Goal: Task Accomplishment & Management: Manage account settings

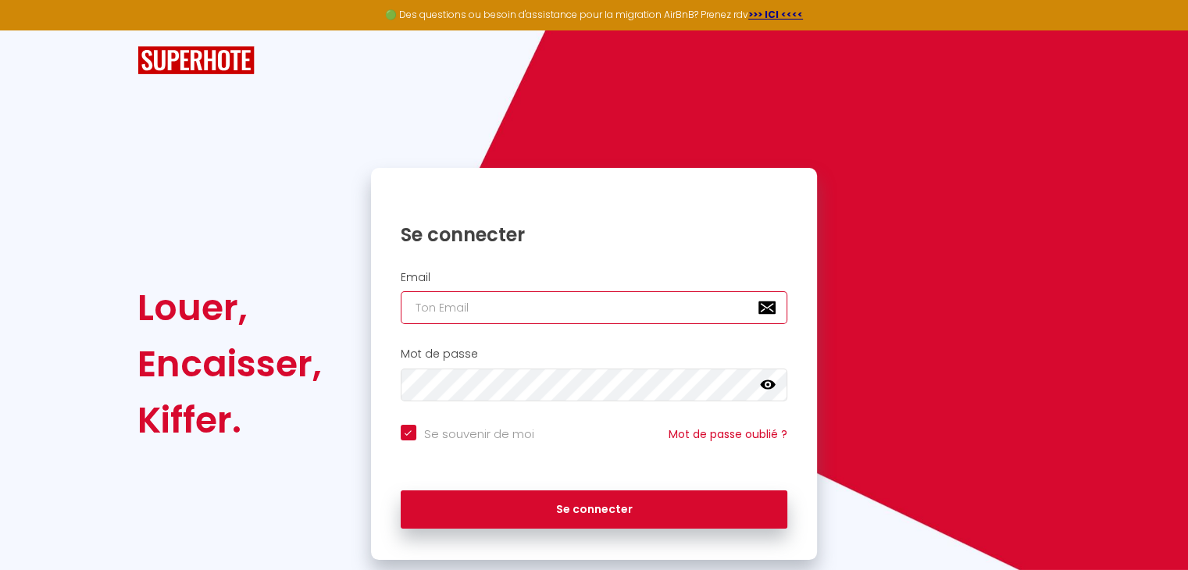
click at [605, 310] on input "email" at bounding box center [594, 307] width 387 height 33
type input "v"
checkbox input "true"
type input "vc"
checkbox input "true"
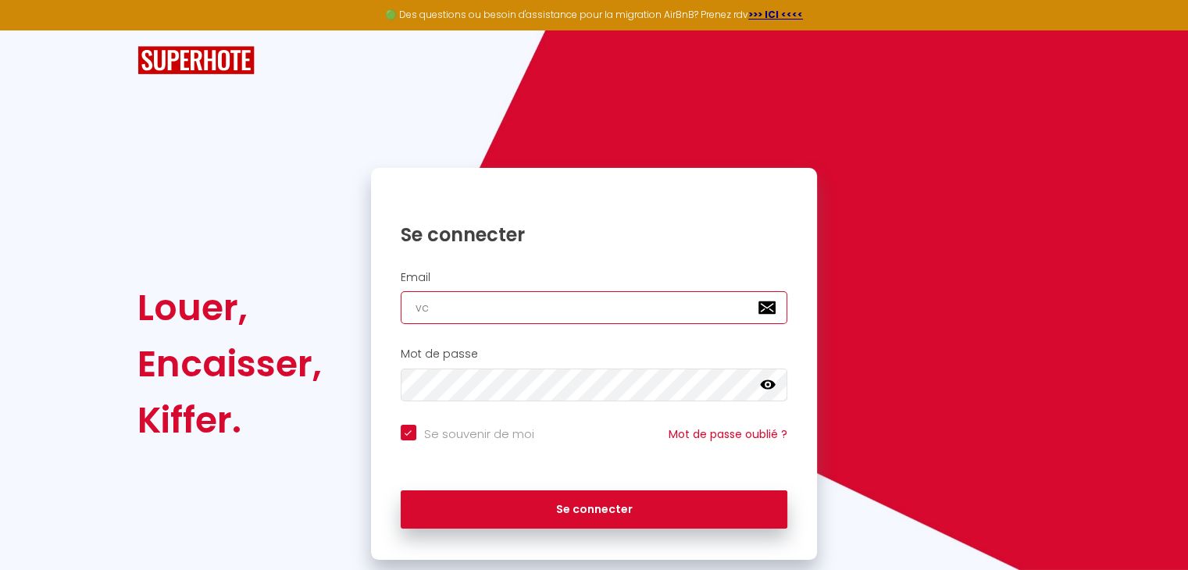
type input "vcr"
checkbox input "true"
type input "vcrh"
checkbox input "true"
type input "vcrhu"
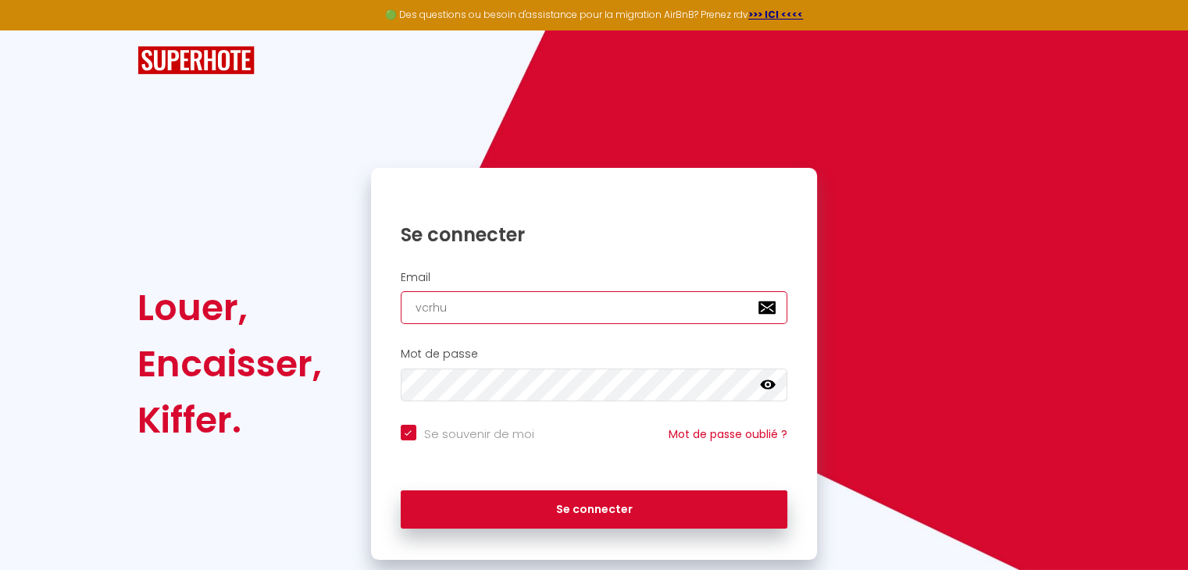
checkbox input "true"
type input "vcrhuc"
checkbox input "true"
type input "vcrhuch"
checkbox input "true"
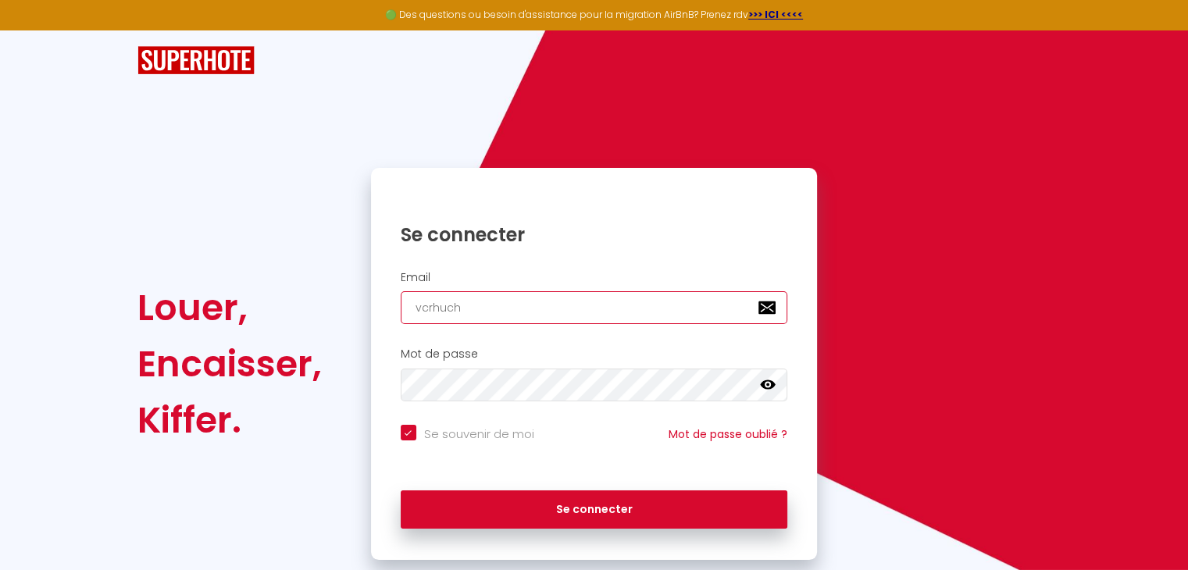
type input "vcrhuche"
checkbox input "true"
type input "vcrhuchet"
checkbox input "true"
type input "vcrhuchet@"
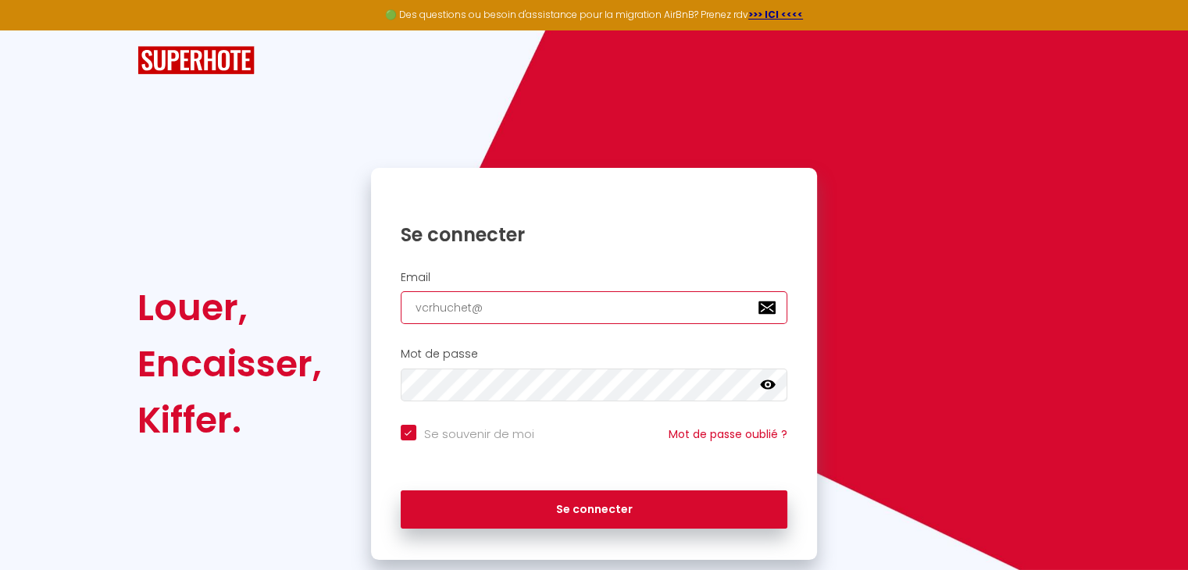
checkbox input "true"
type input "vcrhuchet@f"
checkbox input "true"
type input "vcrhuchet@fr"
checkbox input "true"
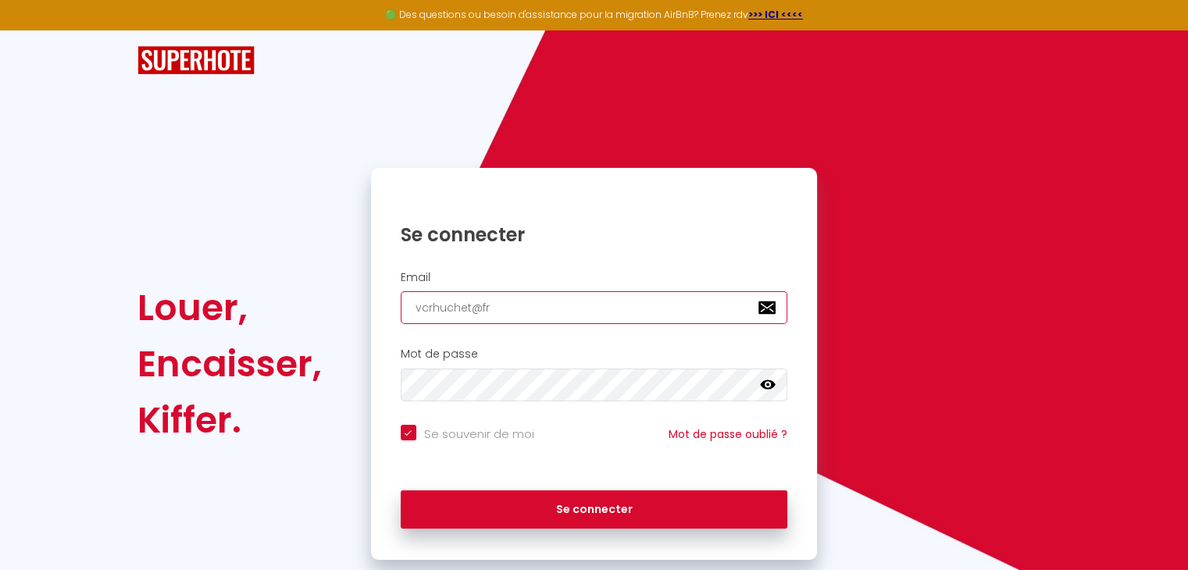
type input "vcrhuchet@fre"
checkbox input "true"
type input "vcrhuchet@free"
checkbox input "true"
type input "vcrhuchet@free."
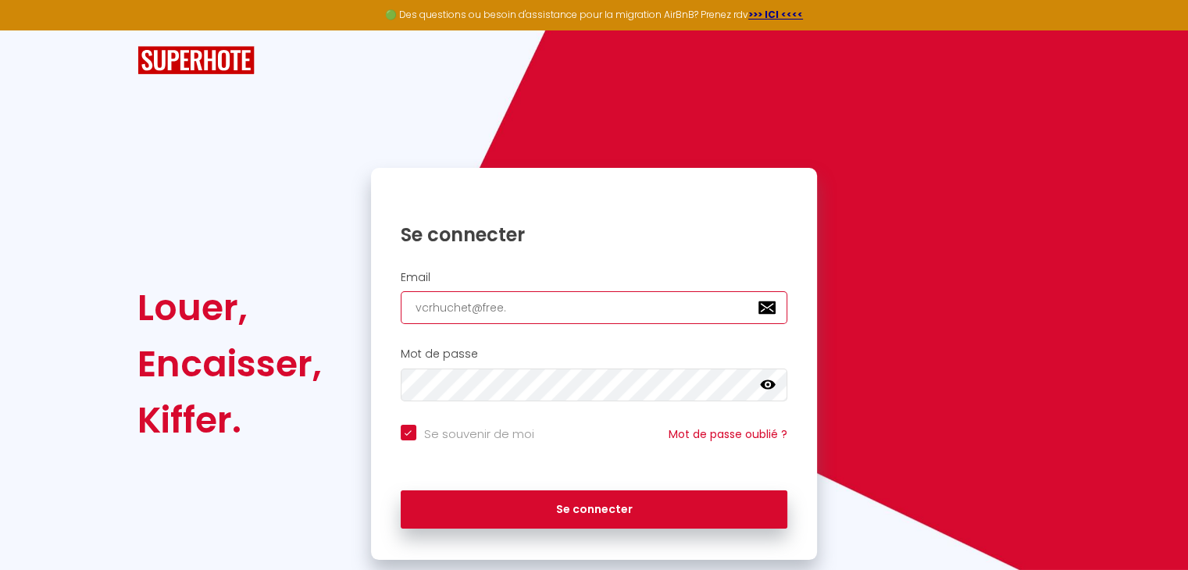
checkbox input "true"
type input "vcrhuchet@free.f"
checkbox input "true"
type input "[EMAIL_ADDRESS][DOMAIN_NAME]"
checkbox input "true"
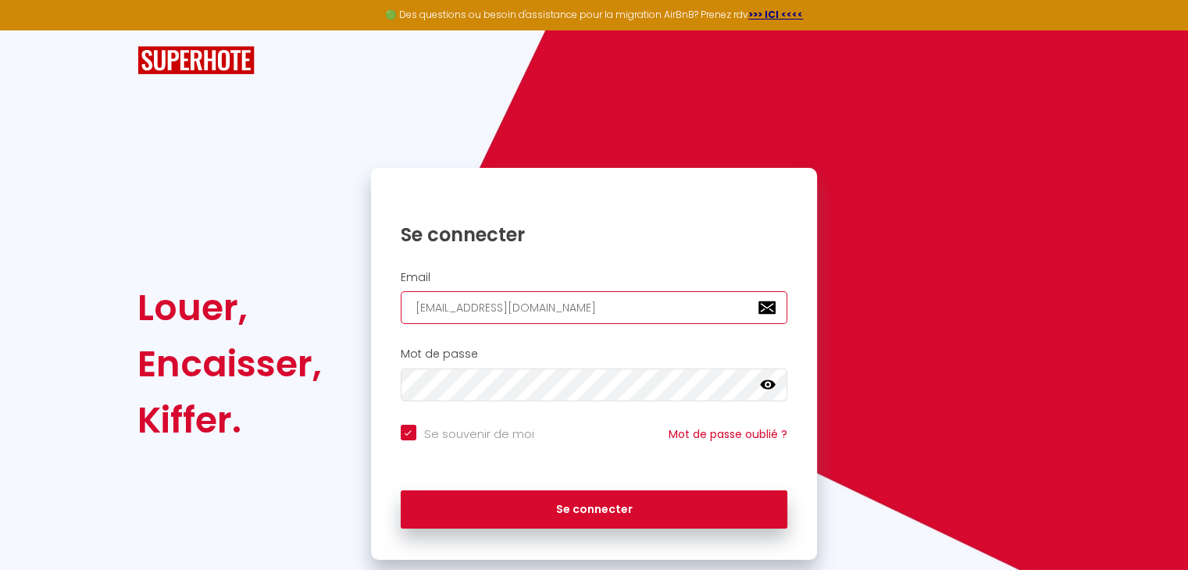
type input "[EMAIL_ADDRESS][DOMAIN_NAME]"
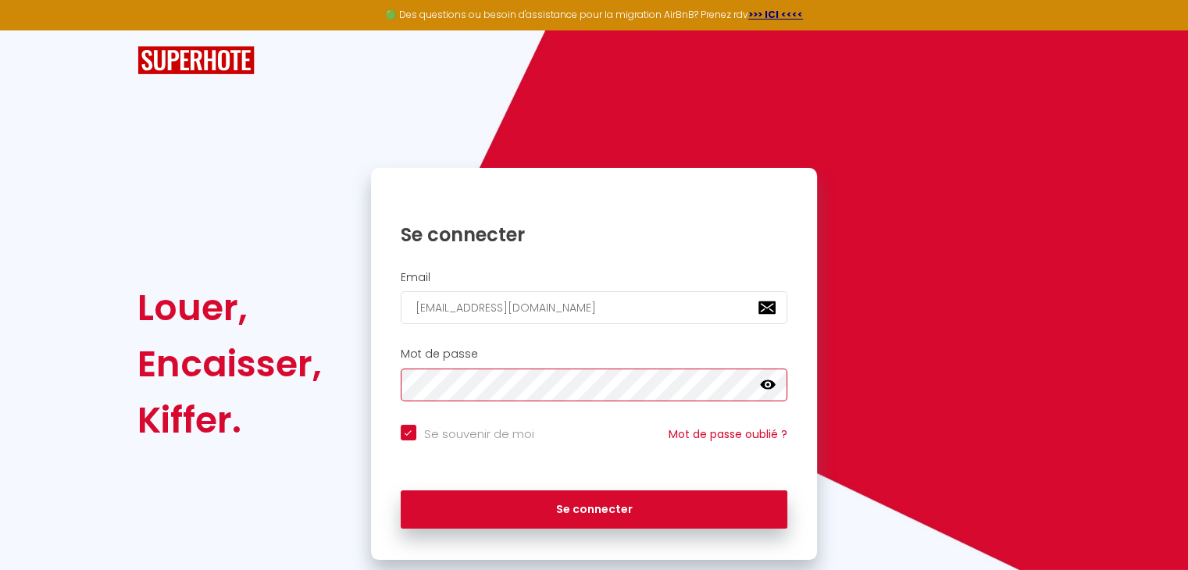
click at [401, 491] on button "Se connecter" at bounding box center [594, 510] width 387 height 39
checkbox input "true"
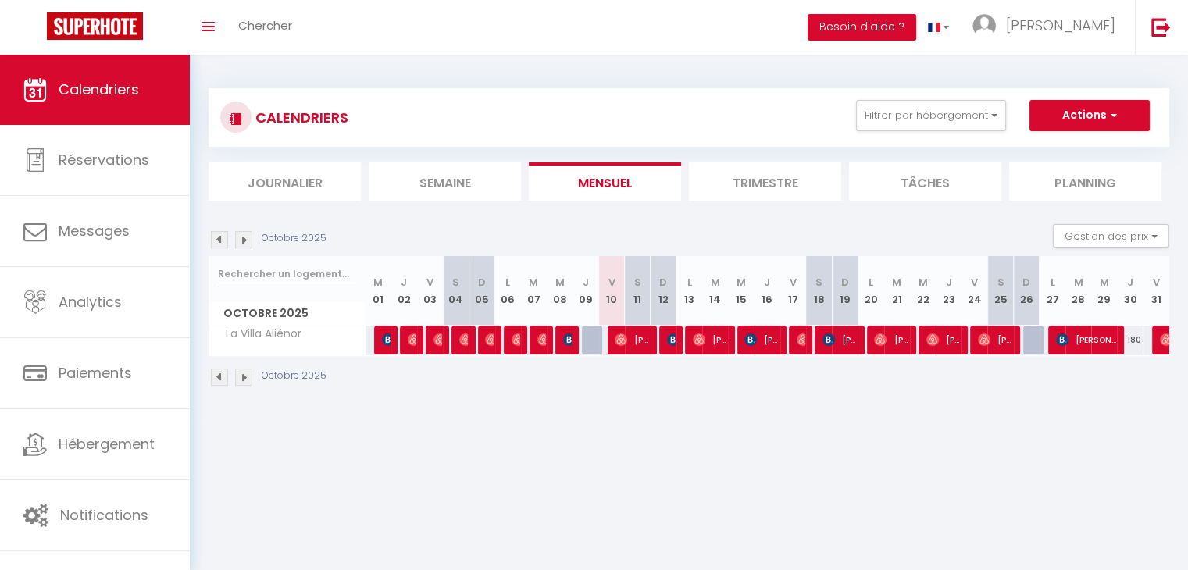
drag, startPoint x: 688, startPoint y: 283, endPoint x: 958, endPoint y: 306, distance: 271.3
click at [958, 306] on tr "Octobre 2025 M 01 J 02 V 03 S 04 D 05 L 06 M 07 M 08 J 09 V 10 S 11 D 12 L 13 M…" at bounding box center [689, 291] width 961 height 70
click at [958, 306] on th "J 23" at bounding box center [949, 291] width 26 height 70
click at [644, 341] on span "[PERSON_NAME]" at bounding box center [632, 340] width 34 height 30
select select "OK"
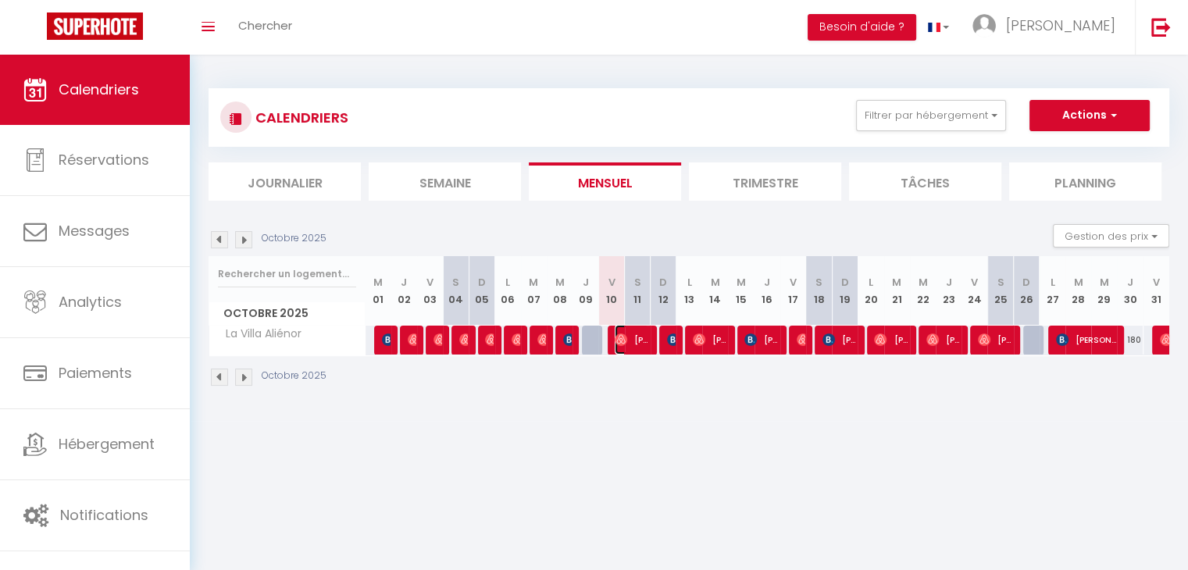
select select "OK"
select select "0"
select select "1"
select select
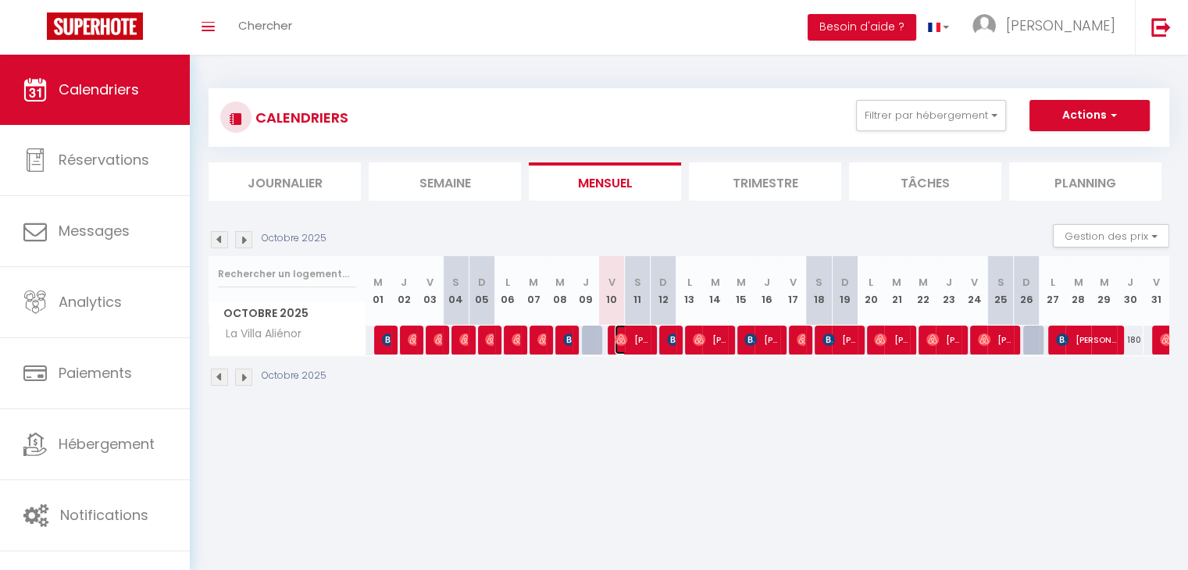
select select
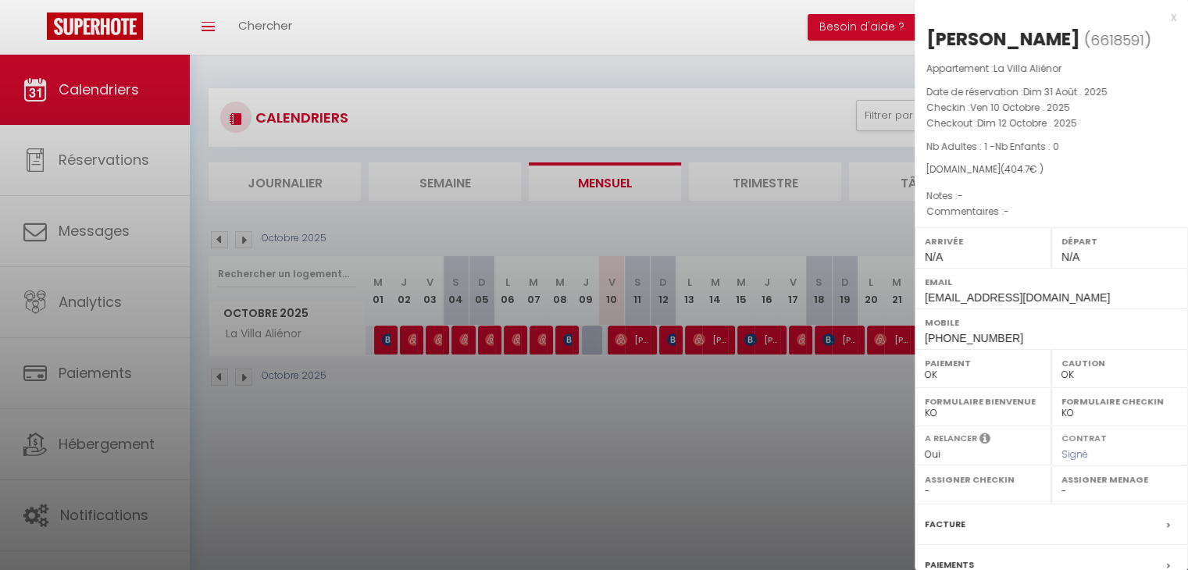
click at [1159, 19] on div "x" at bounding box center [1046, 17] width 262 height 19
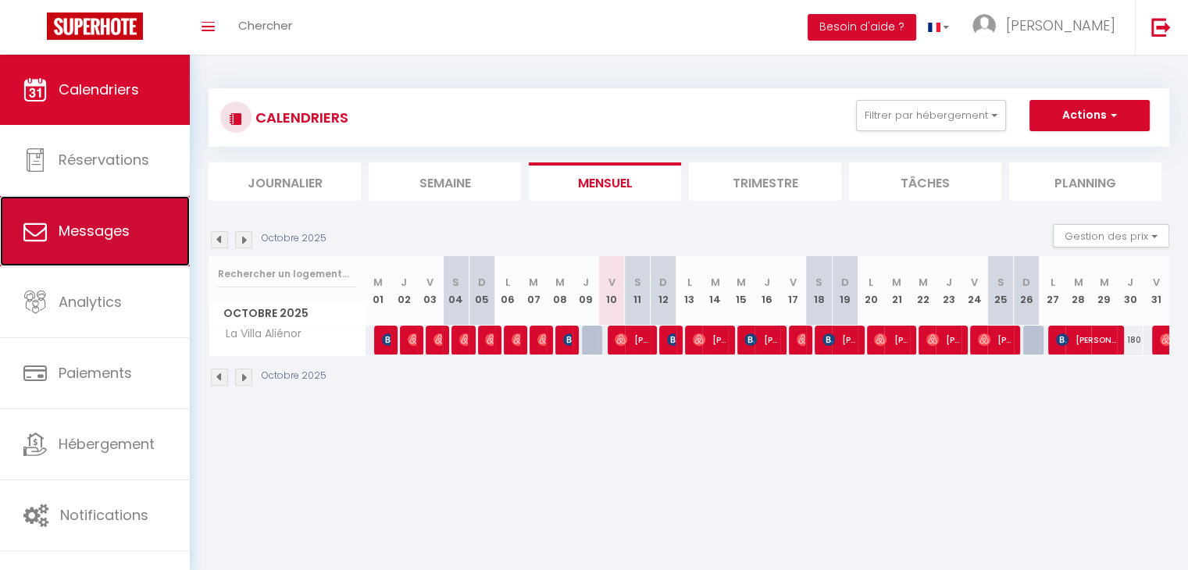
click at [177, 216] on link "Messages" at bounding box center [95, 231] width 190 height 70
select select "message"
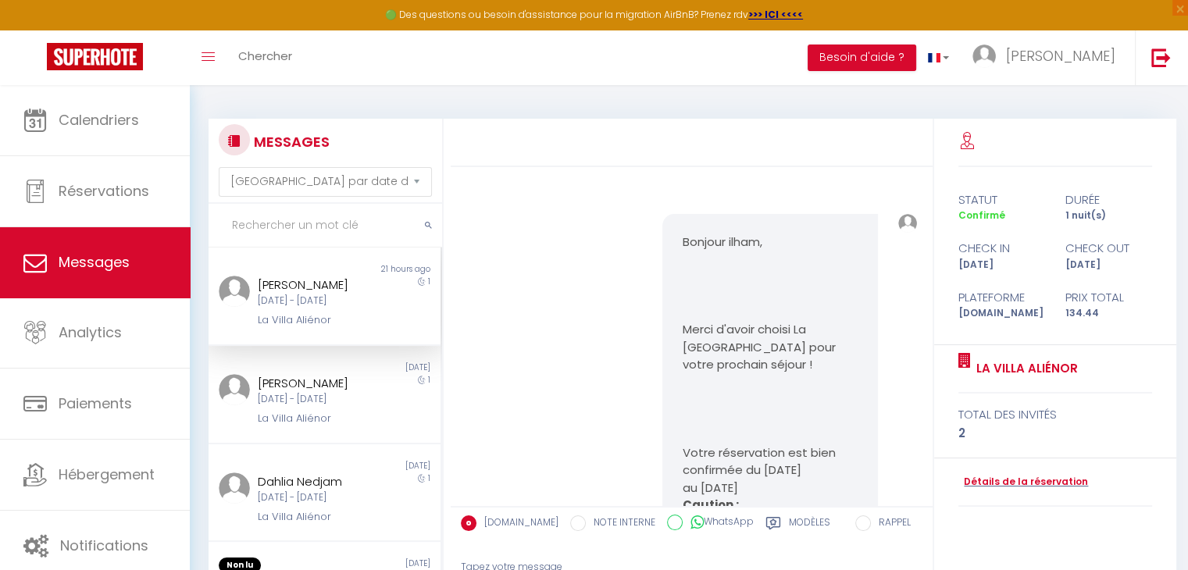
scroll to position [8050, 0]
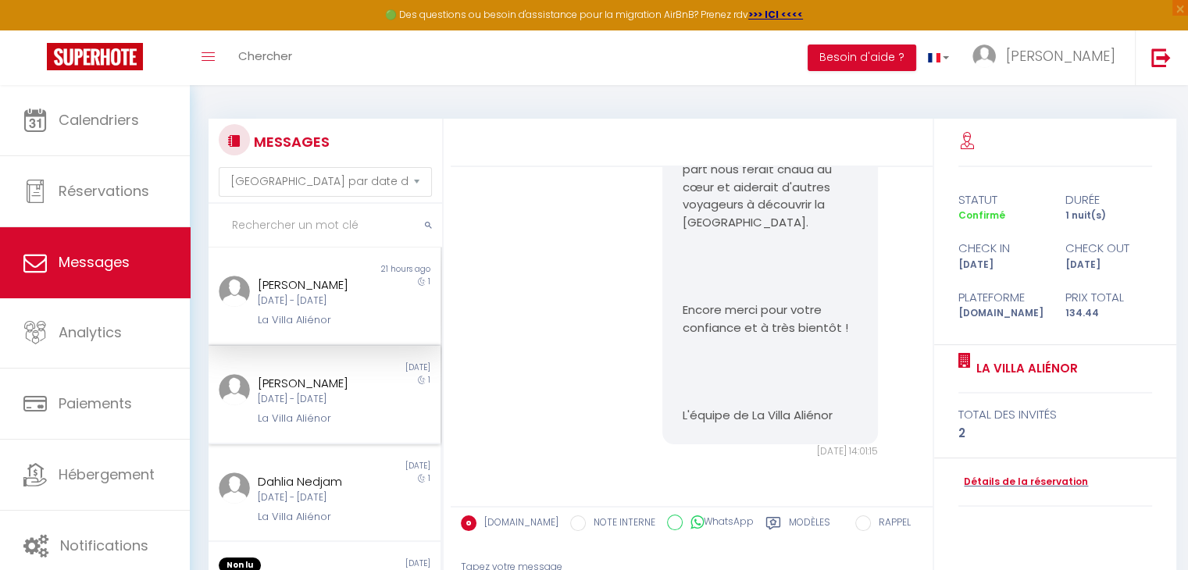
click at [353, 407] on div "[DATE] - [DATE]" at bounding box center [315, 399] width 115 height 15
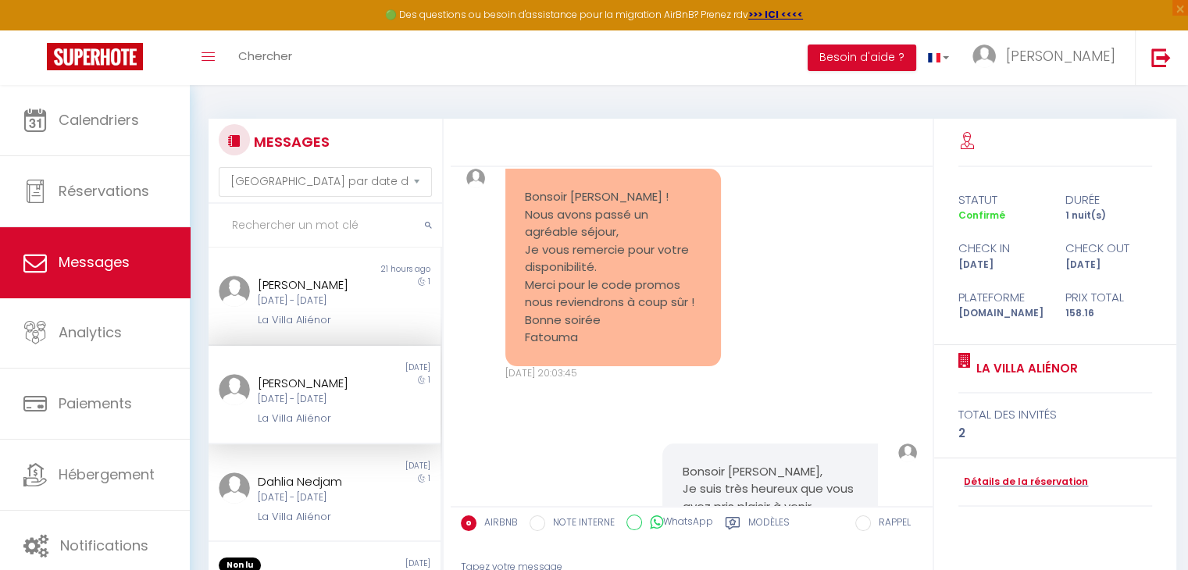
scroll to position [4782, 0]
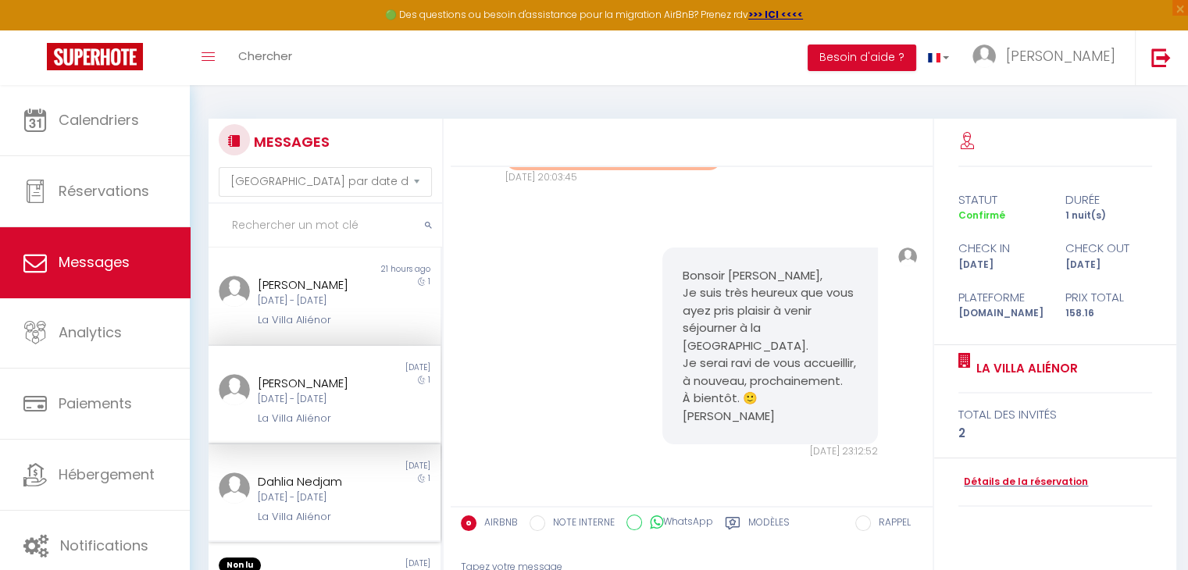
click at [308, 491] on div "Dahlia Nedjam" at bounding box center [315, 482] width 115 height 19
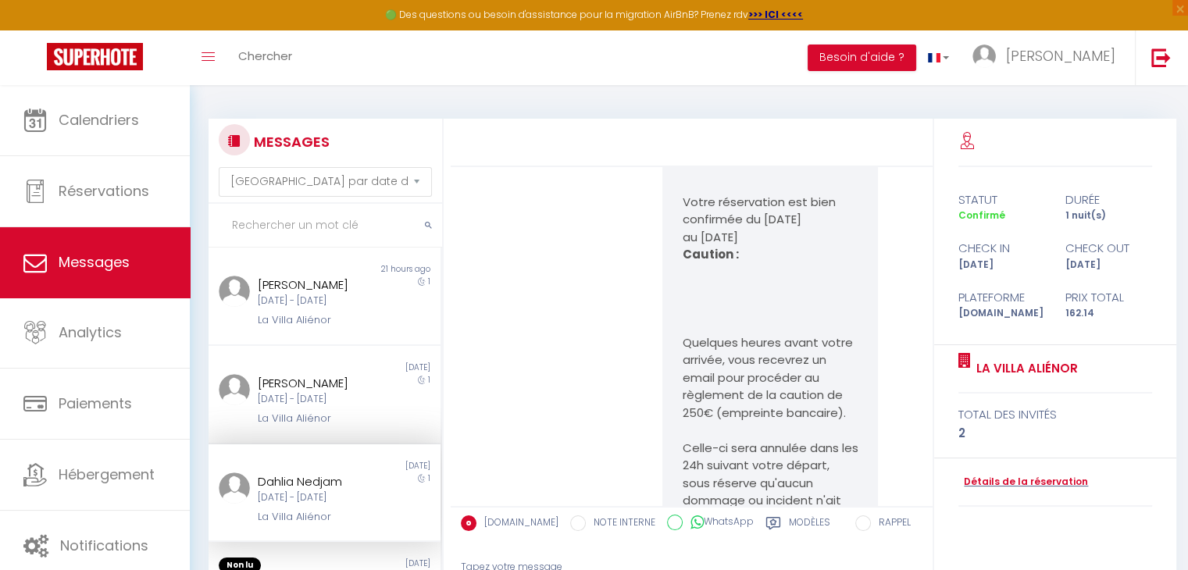
scroll to position [862, 0]
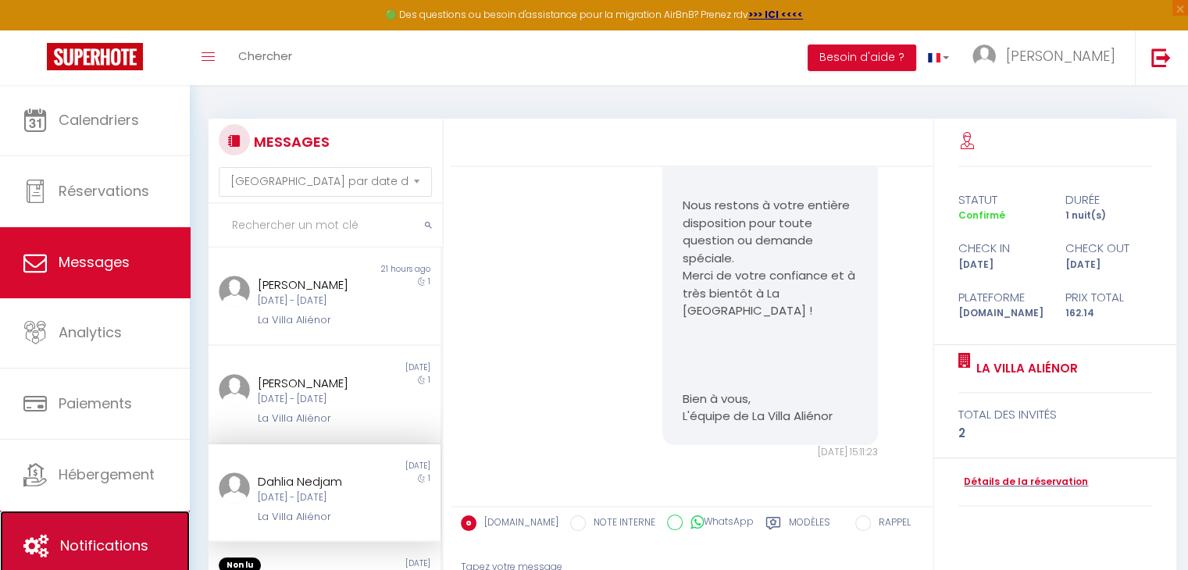
click at [87, 528] on link "Notifications" at bounding box center [95, 546] width 190 height 70
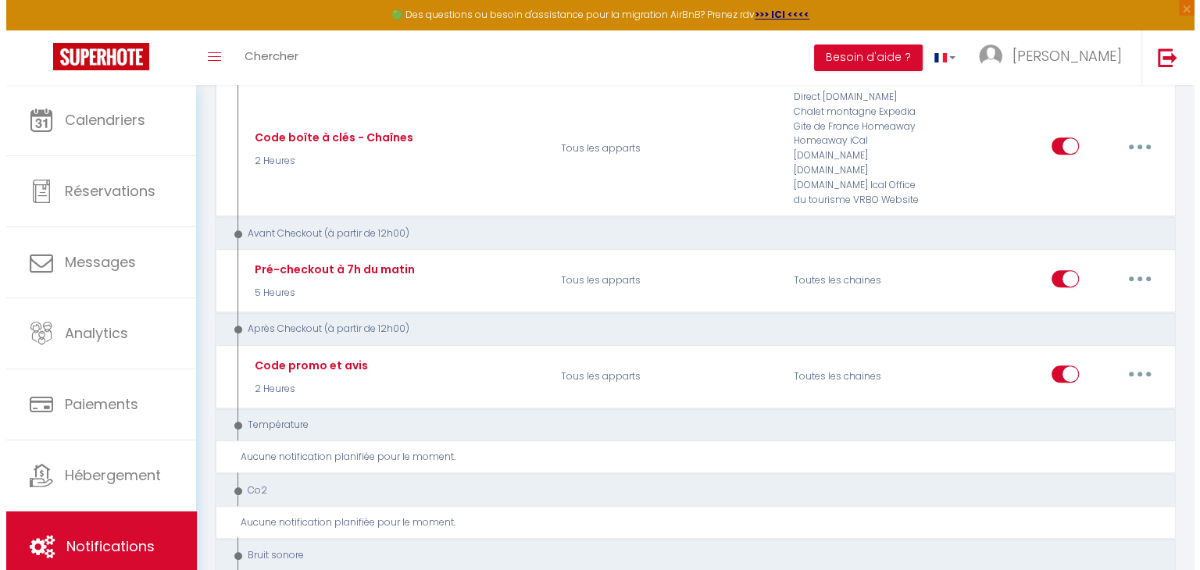
scroll to position [747, 0]
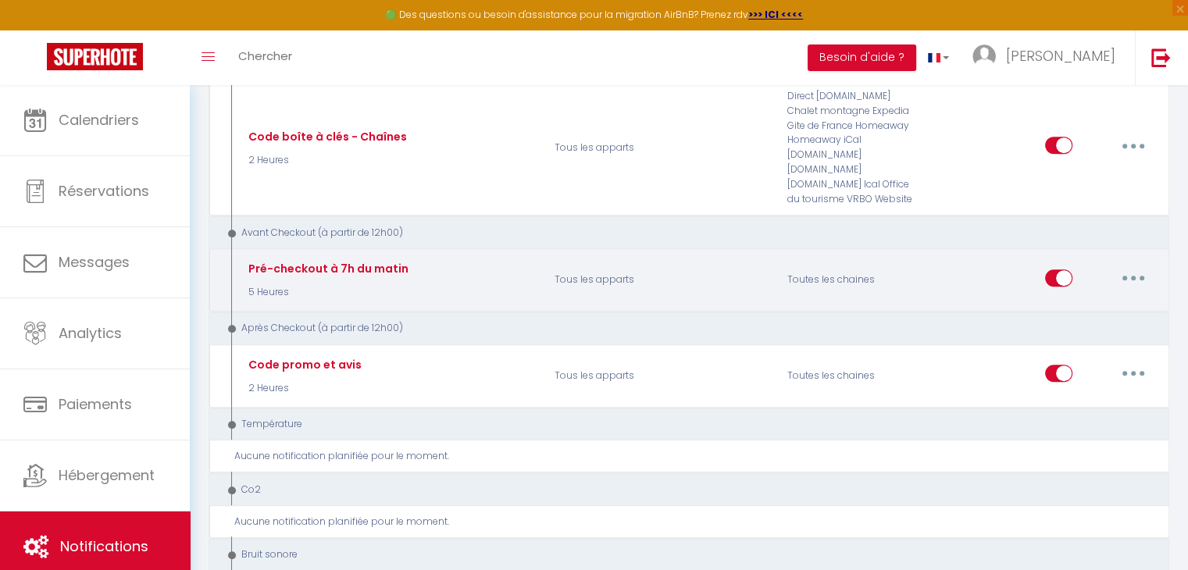
click at [1137, 266] on button "button" at bounding box center [1134, 278] width 44 height 25
click at [1087, 300] on link "Editer" at bounding box center [1093, 313] width 116 height 27
type input "Pré-checkout à 7h du matin"
select select "4"
select select "5 Heures"
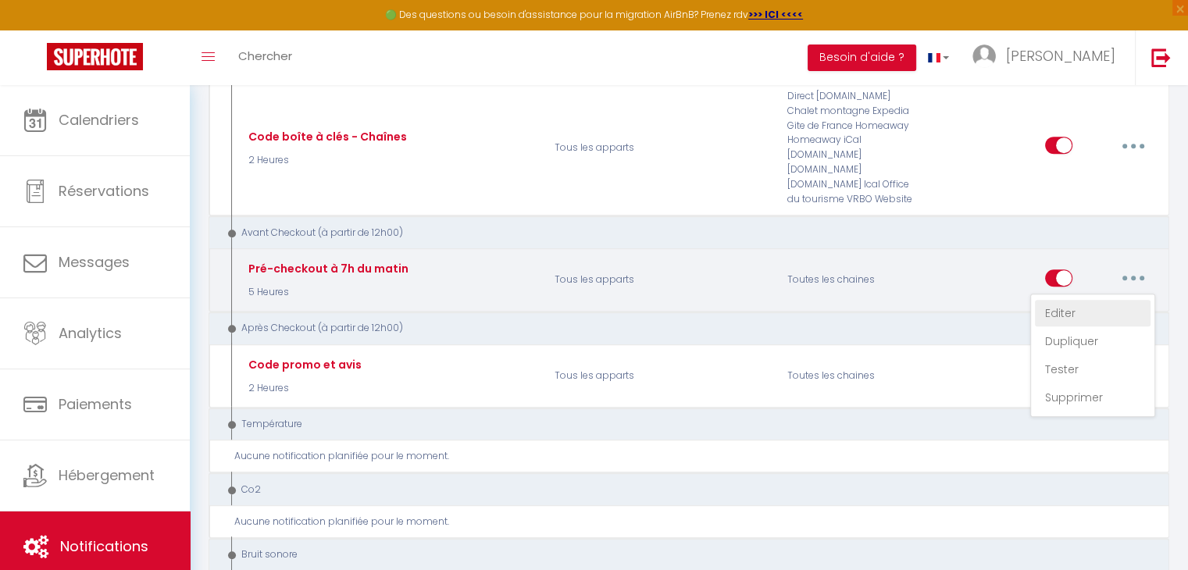
select select "if_booking_is_paid"
checkbox input "true"
checkbox input "false"
radio input "true"
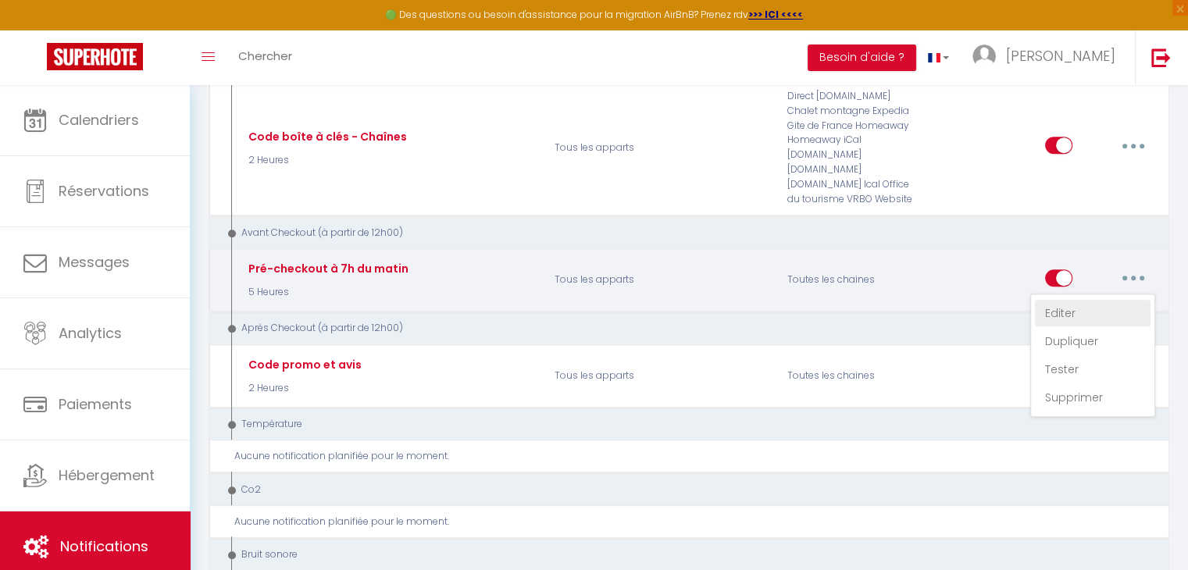
type input "Procédure checkout - La Villa Aliénor"
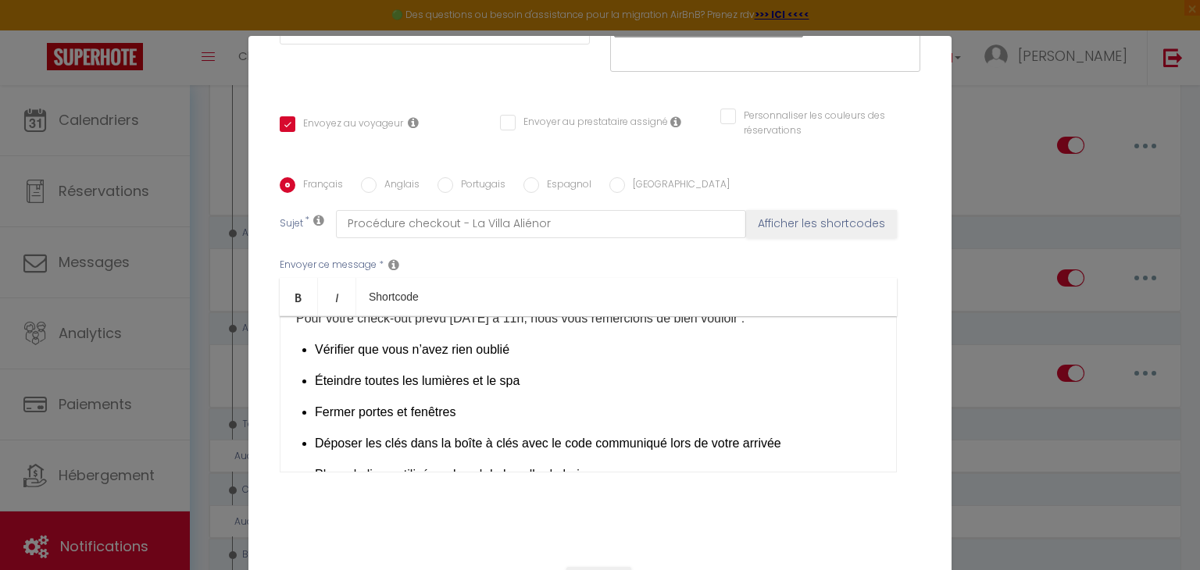
scroll to position [72, 0]
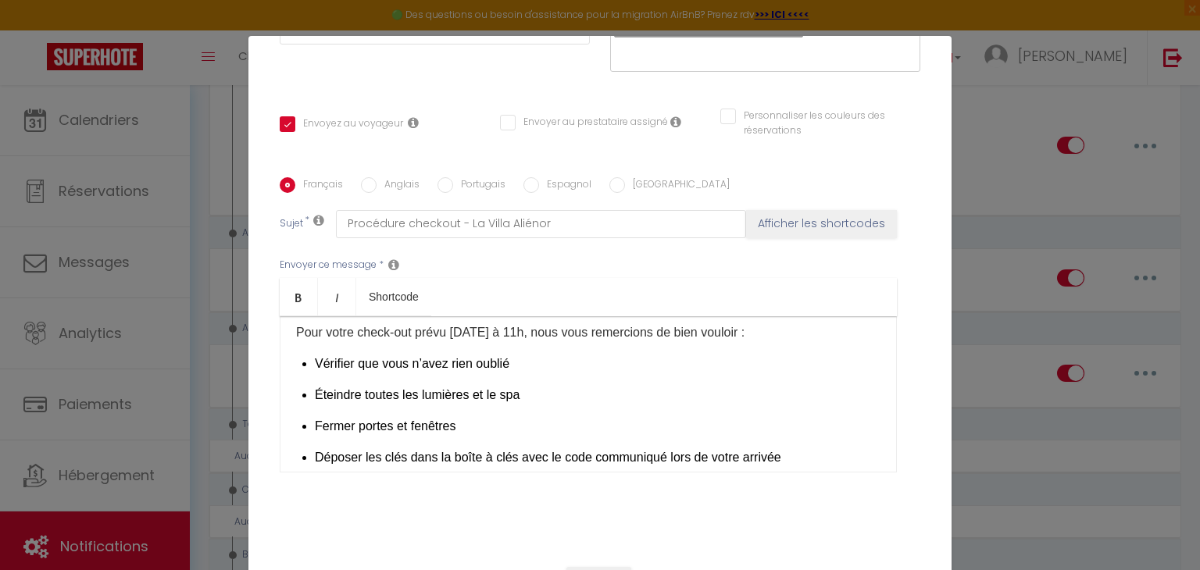
click at [609, 386] on p "Éteindre toutes les lumières et le spa" at bounding box center [598, 395] width 566 height 19
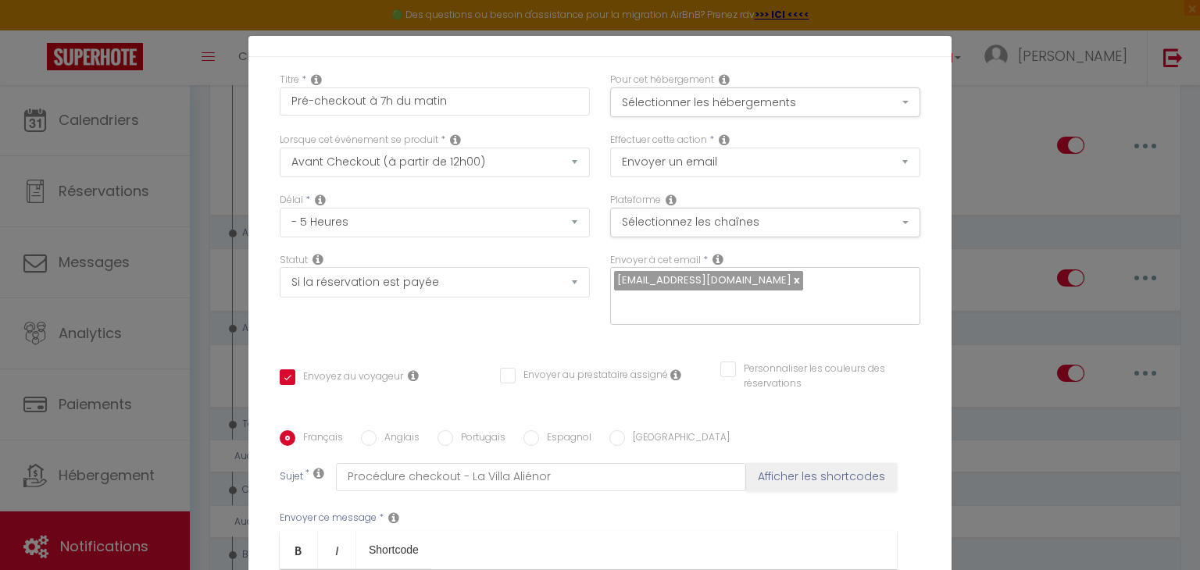
scroll to position [37, 0]
click at [749, 230] on button "Sélectionnez les chaînes" at bounding box center [765, 223] width 310 height 30
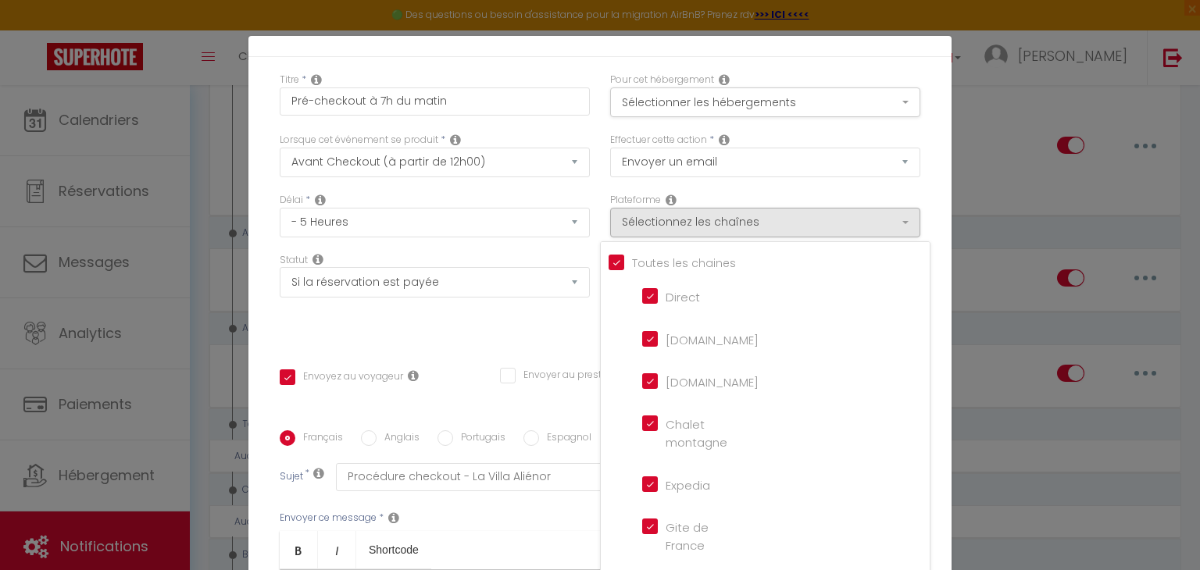
click at [783, 191] on div "Effectuer cette action * Envoyer un email Envoyer un SMS Envoyer une notificati…" at bounding box center [765, 163] width 330 height 60
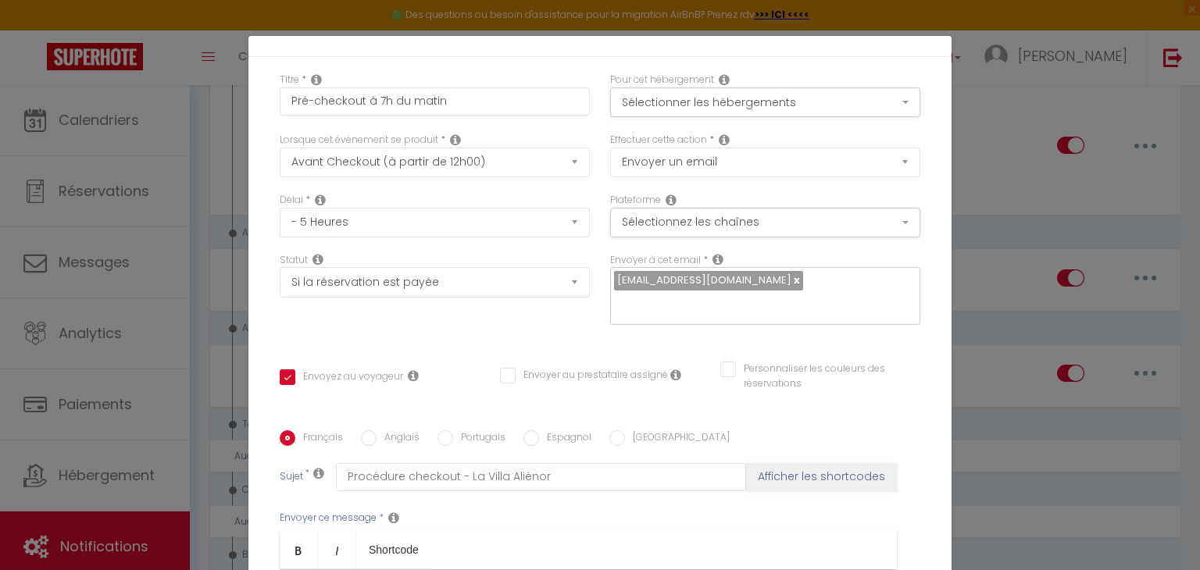
scroll to position [0, 0]
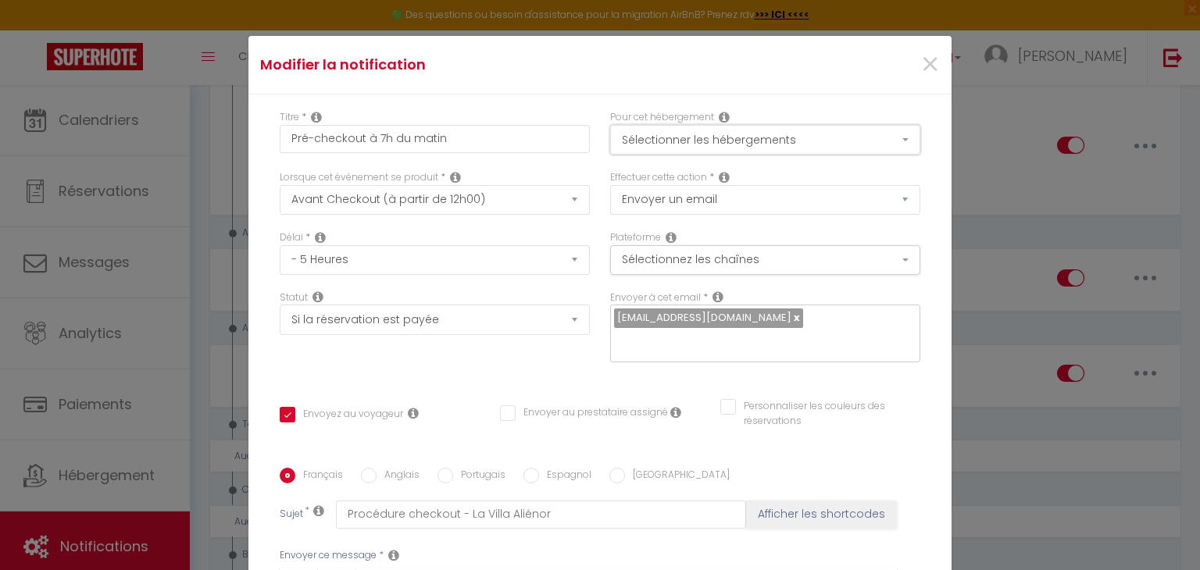
click at [794, 148] on button "Sélectionner les hébergements" at bounding box center [765, 140] width 310 height 30
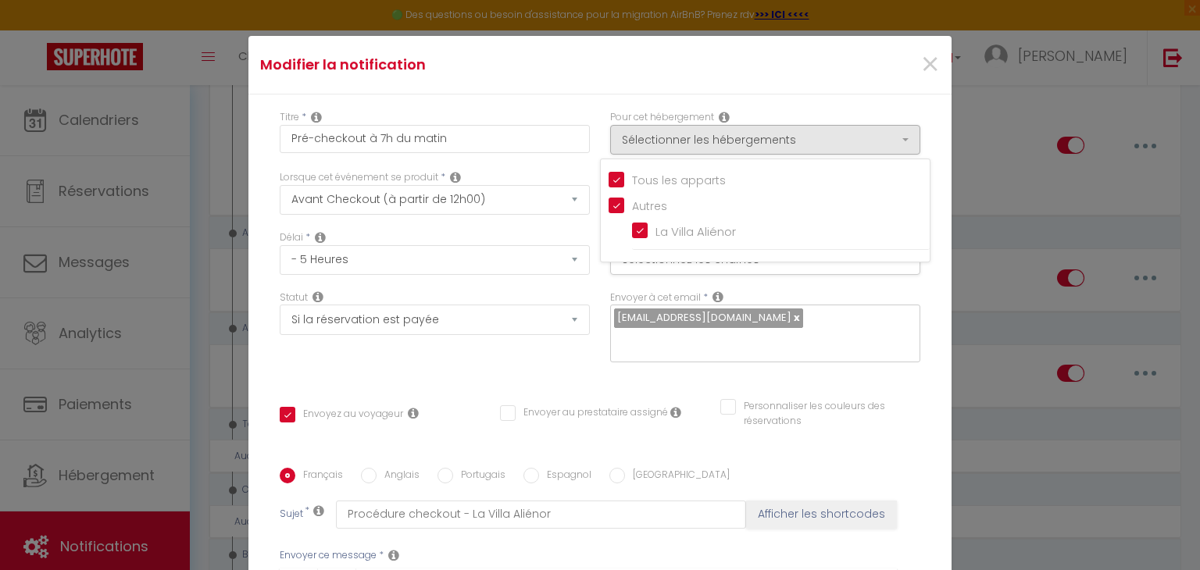
click at [800, 102] on div "Titre * Pré-checkout à 7h du matin Pour cet hébergement Sélectionner les héberg…" at bounding box center [599, 469] width 703 height 748
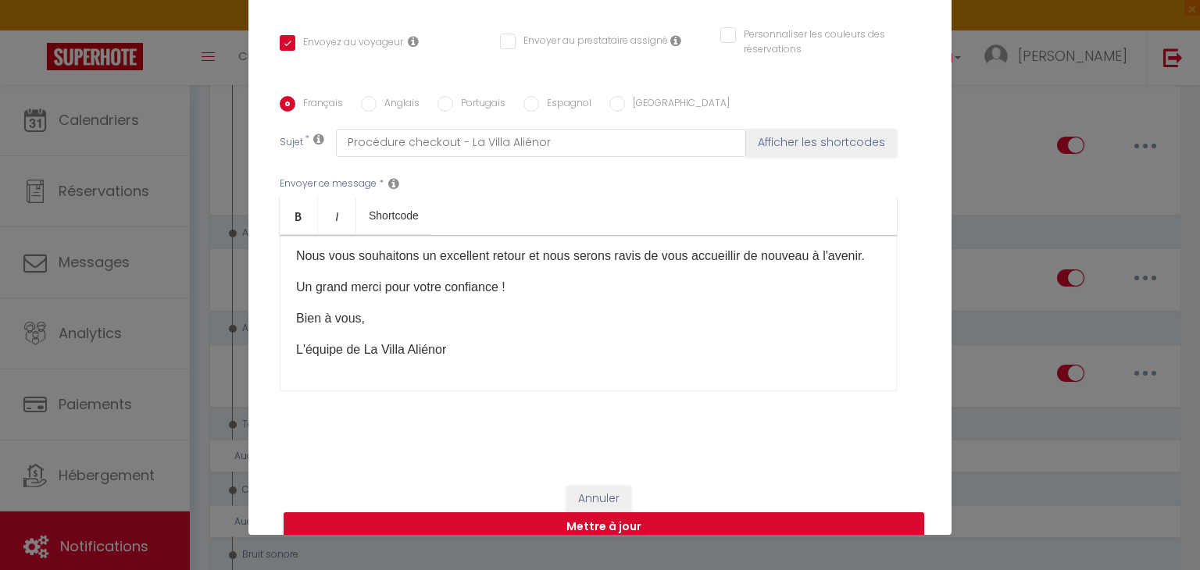
scroll to position [70, 0]
click at [494, 516] on button "Mettre à jour" at bounding box center [604, 528] width 641 height 30
checkbox input "true"
checkbox input "false"
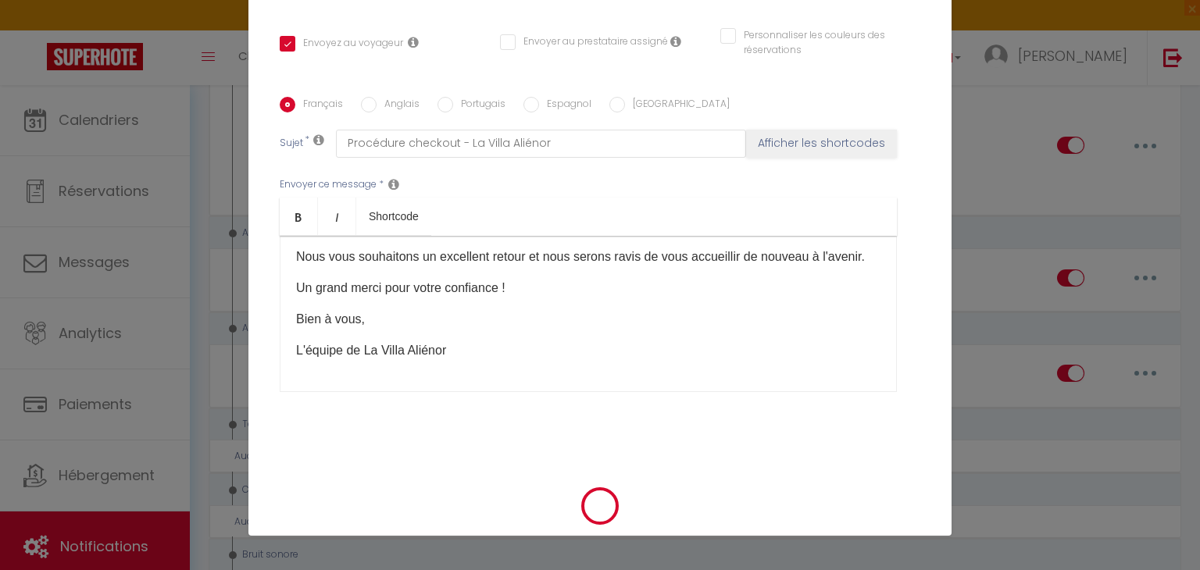
scroll to position [71, 0]
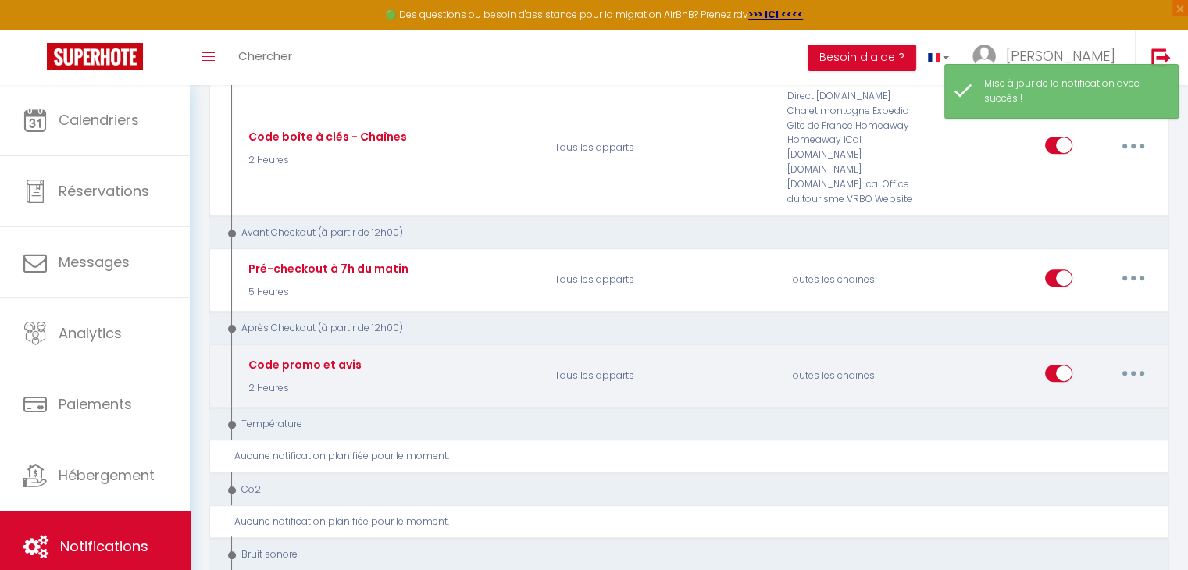
click at [1123, 361] on button "button" at bounding box center [1134, 373] width 44 height 25
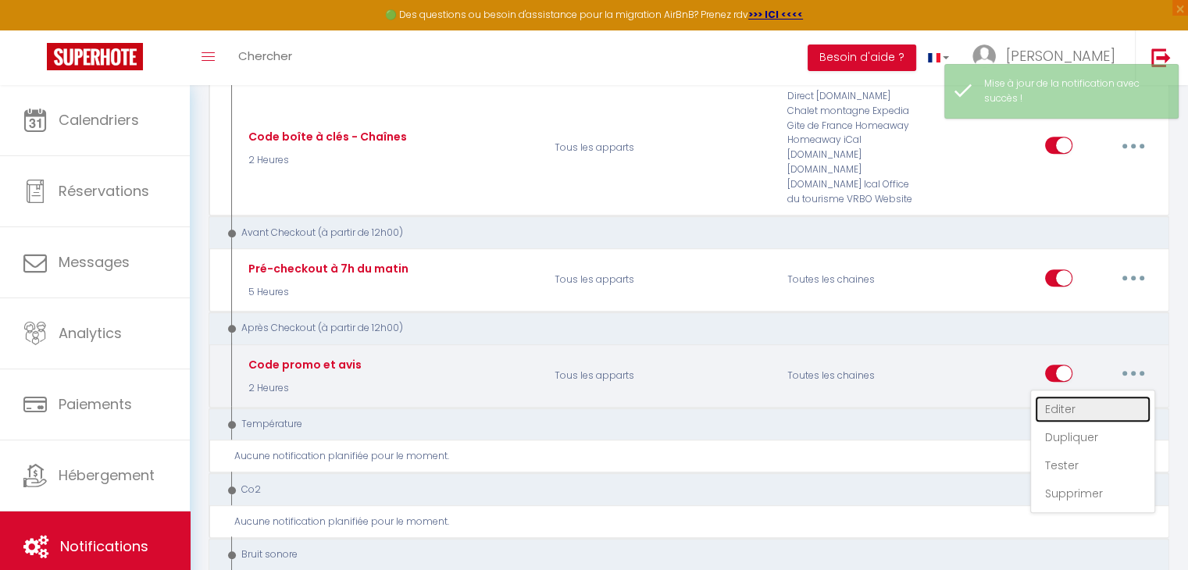
click at [1081, 396] on link "Editer" at bounding box center [1093, 409] width 116 height 27
type input "Code promo et avis"
select select "5"
select select "2 Heures"
select select "if_booking_is_paid"
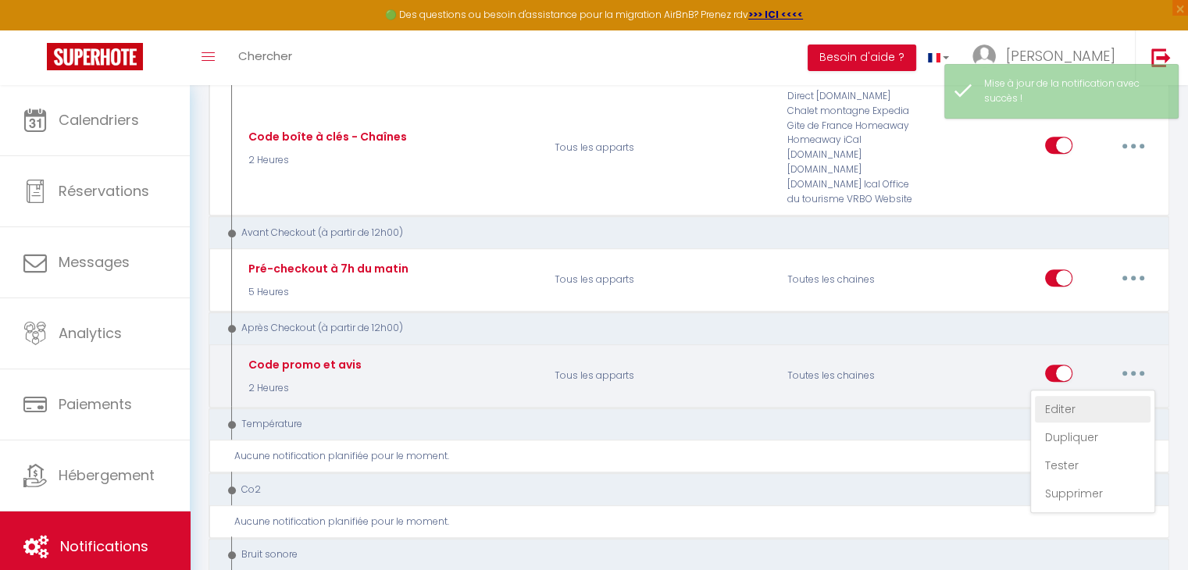
checkbox input "true"
checkbox input "false"
radio input "true"
type input "Votre passage à la [GEOGRAPHIC_DATA] compte beaucoup pour nous"
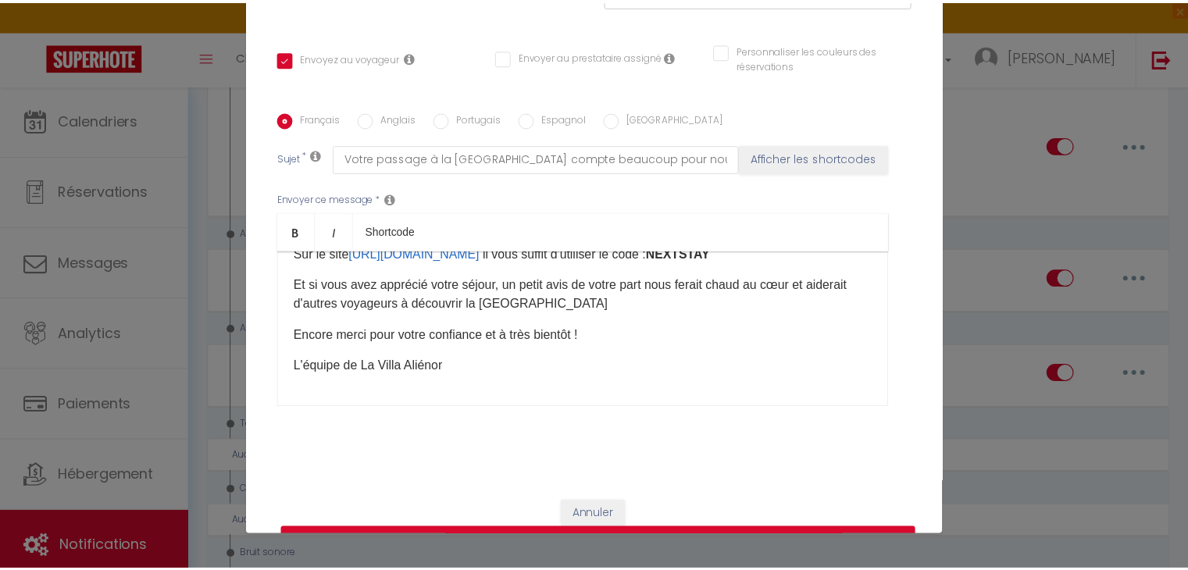
scroll to position [301, 0]
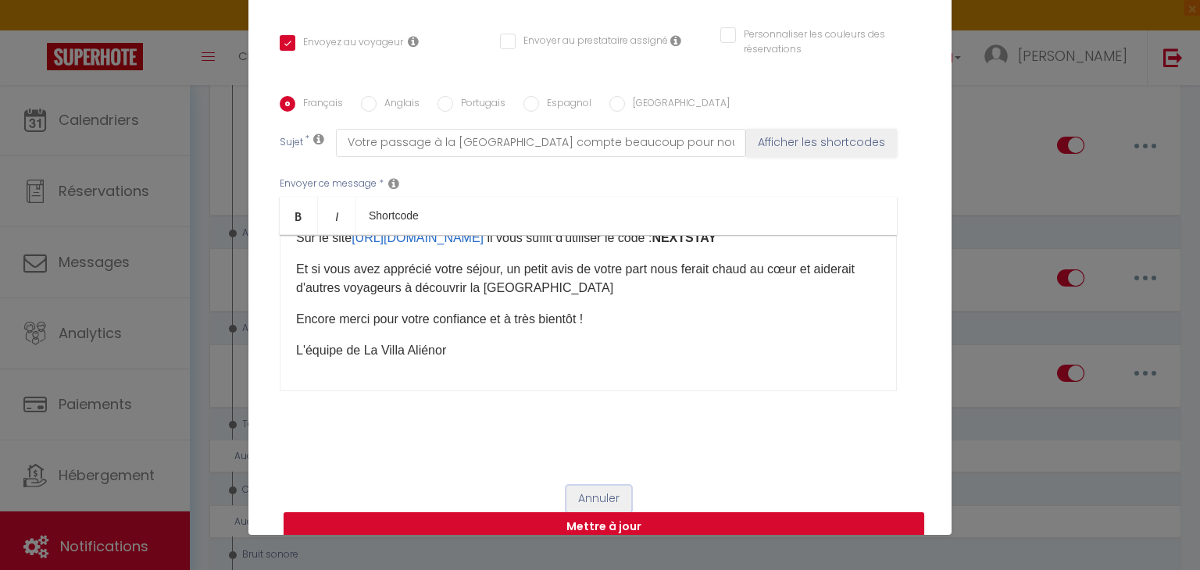
click at [594, 486] on button "Annuler" at bounding box center [598, 499] width 65 height 27
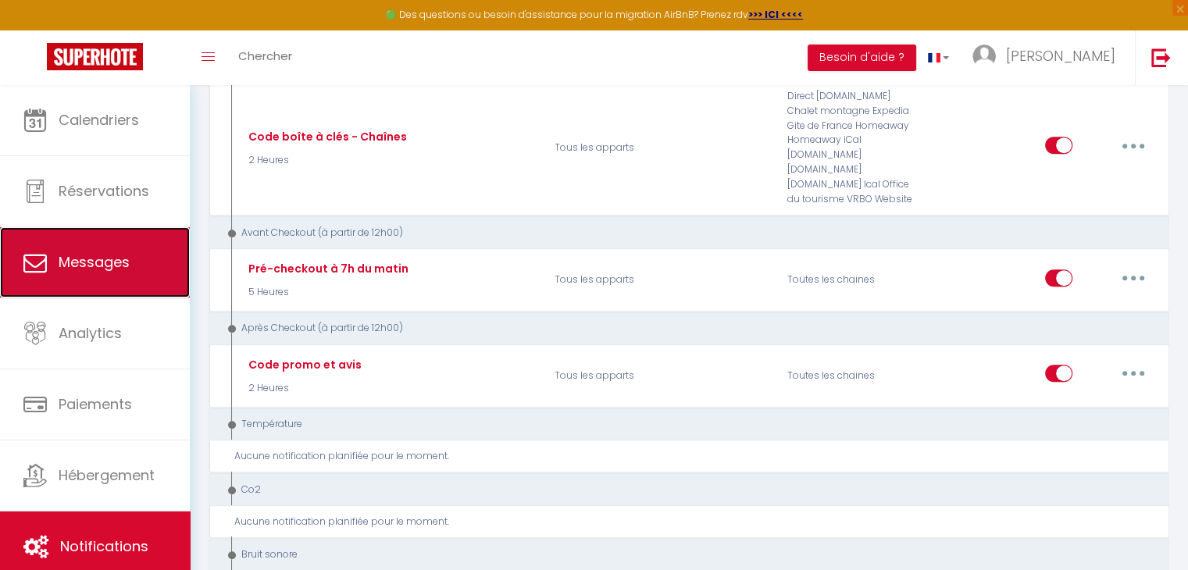
click at [141, 259] on link "Messages" at bounding box center [95, 262] width 190 height 70
select select "message"
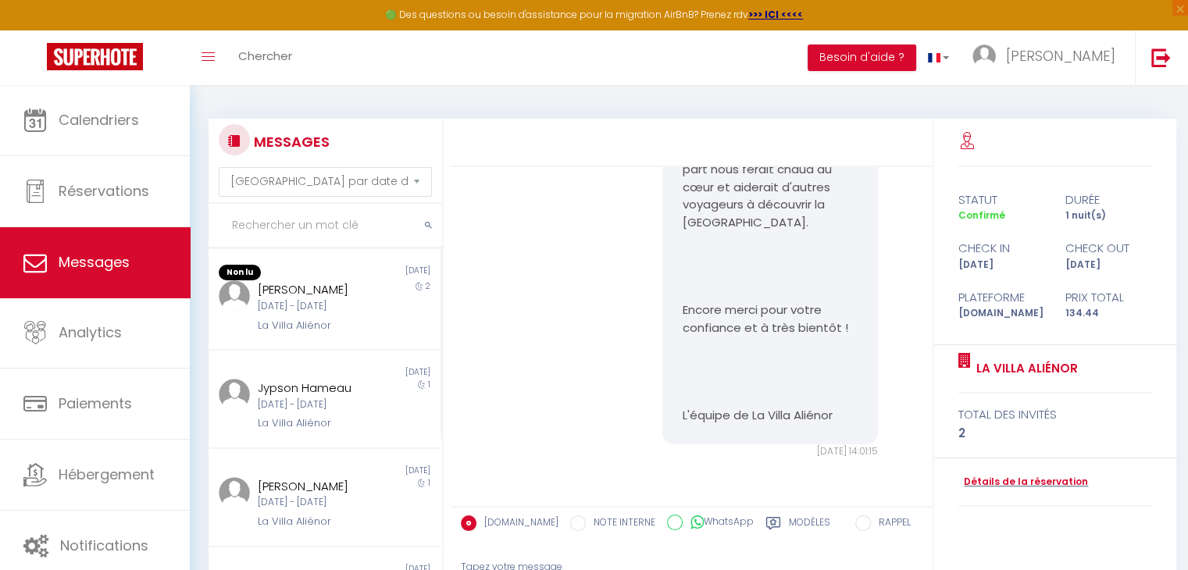
scroll to position [294, 0]
click at [315, 313] on div "[DATE] - [DATE]" at bounding box center [315, 305] width 115 height 15
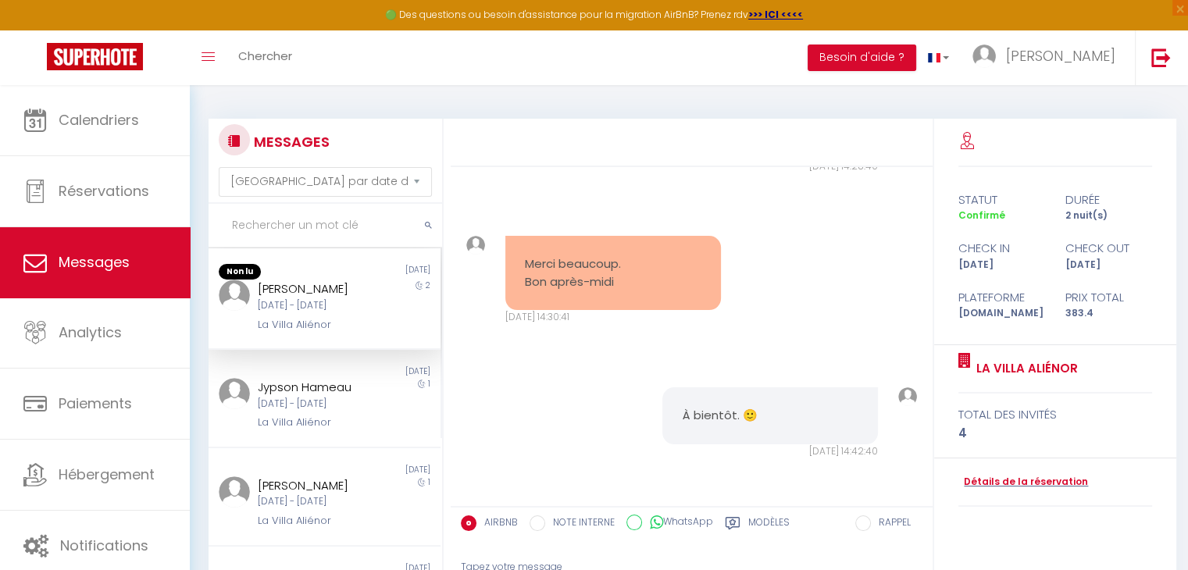
scroll to position [2728, 0]
click at [333, 231] on div "La Villa Aliénor" at bounding box center [315, 224] width 115 height 16
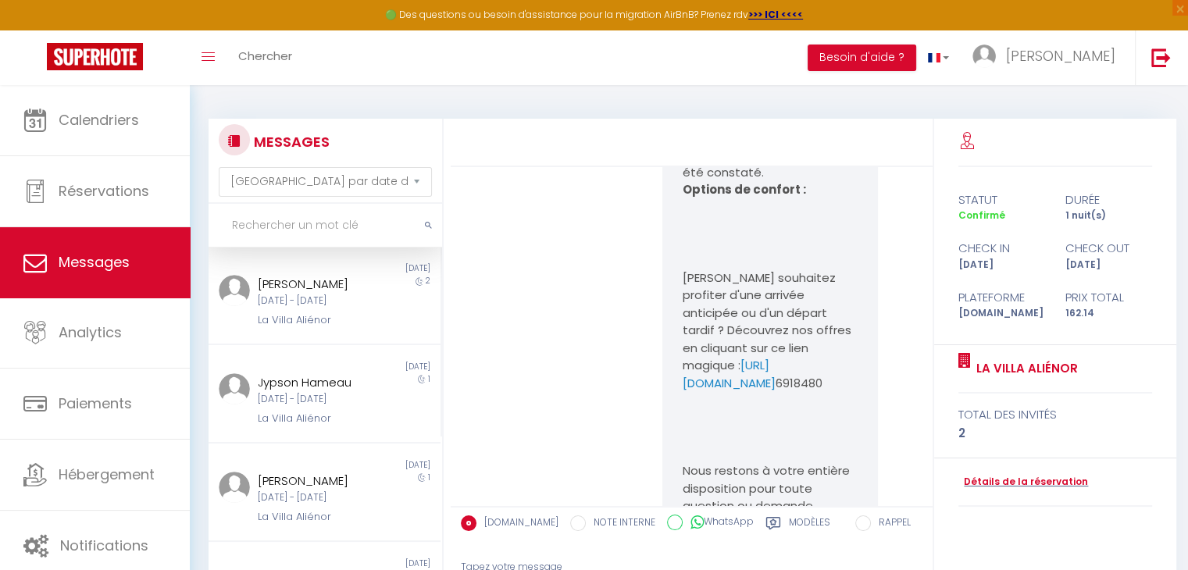
scroll to position [398, 0]
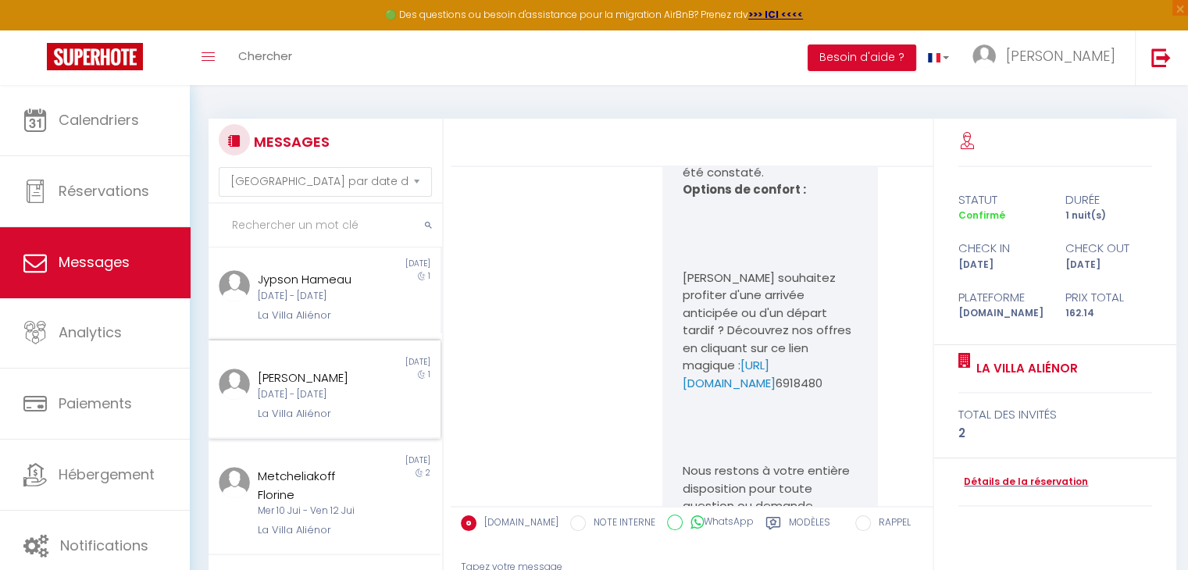
click at [304, 402] on div "[DATE] - [DATE]" at bounding box center [315, 394] width 115 height 15
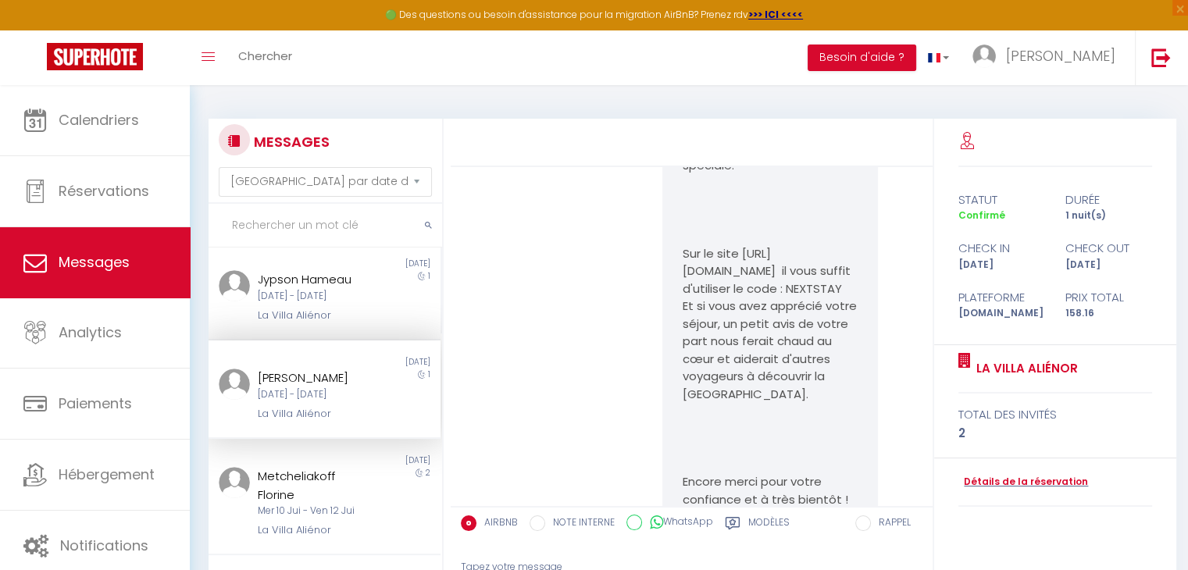
scroll to position [5999, 0]
click at [340, 304] on div "[DATE] - [DATE]" at bounding box center [315, 296] width 115 height 15
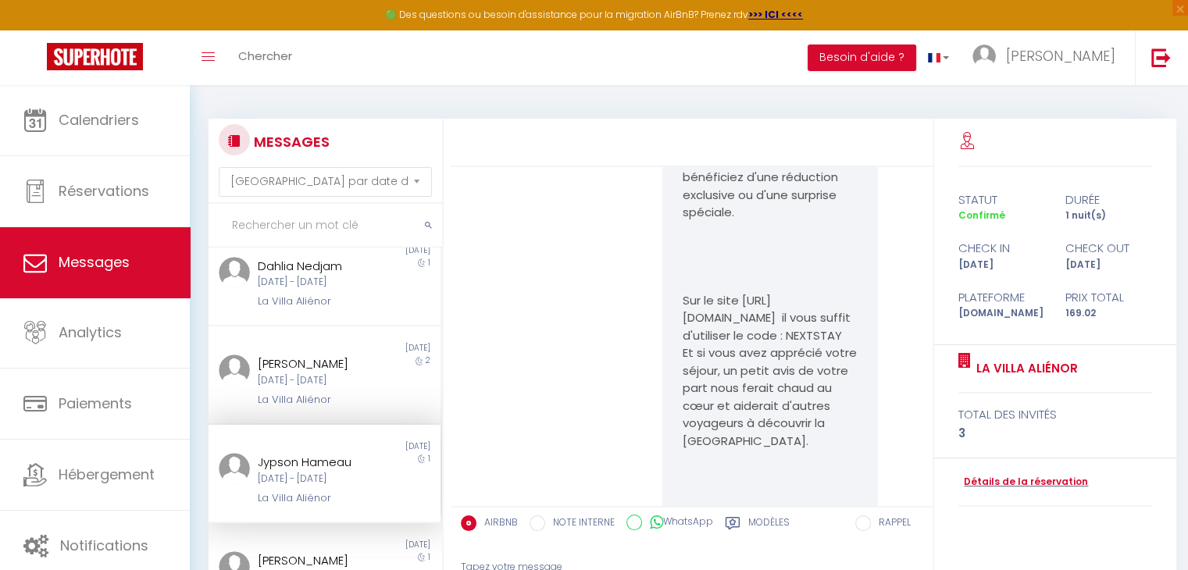
scroll to position [215, 0]
click at [327, 389] on div "[DATE] - [DATE]" at bounding box center [315, 381] width 115 height 15
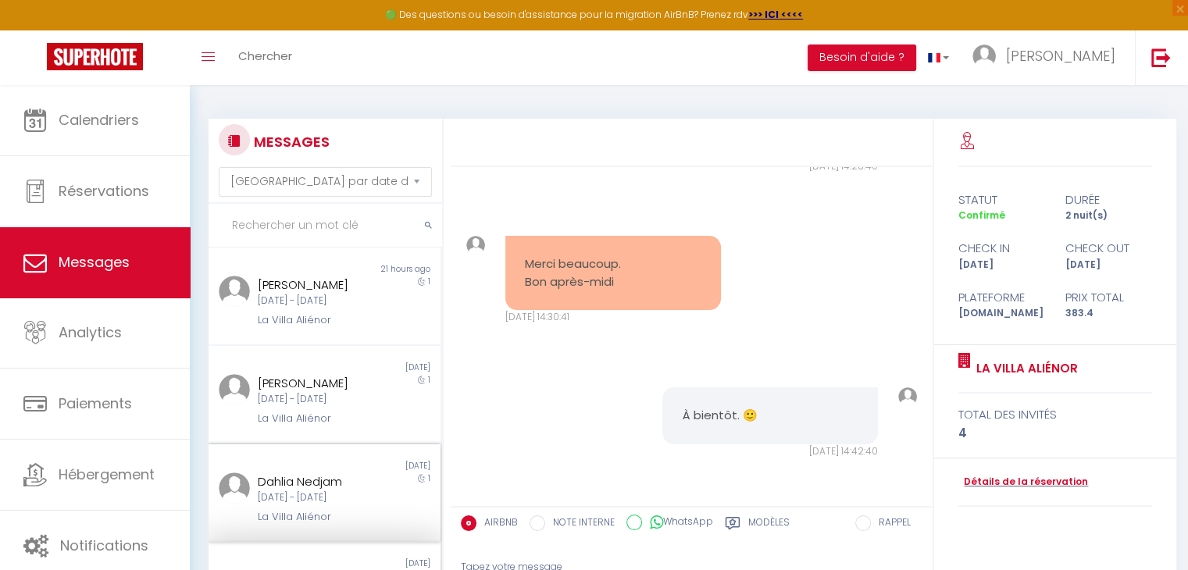
click at [308, 491] on div "Dahlia Nedjam" at bounding box center [315, 482] width 115 height 19
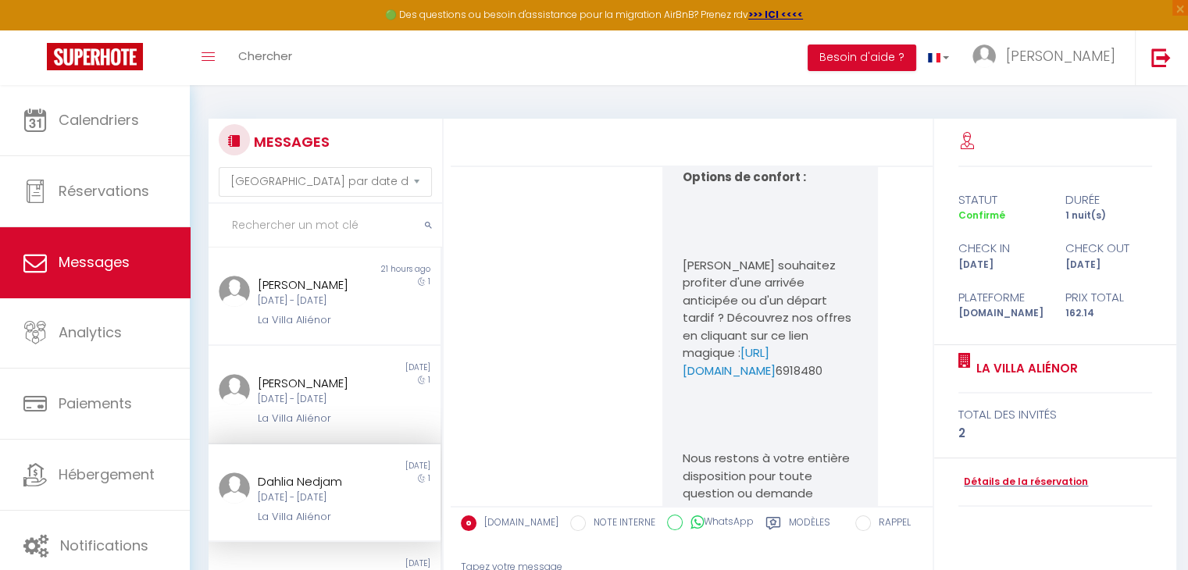
scroll to position [606, 0]
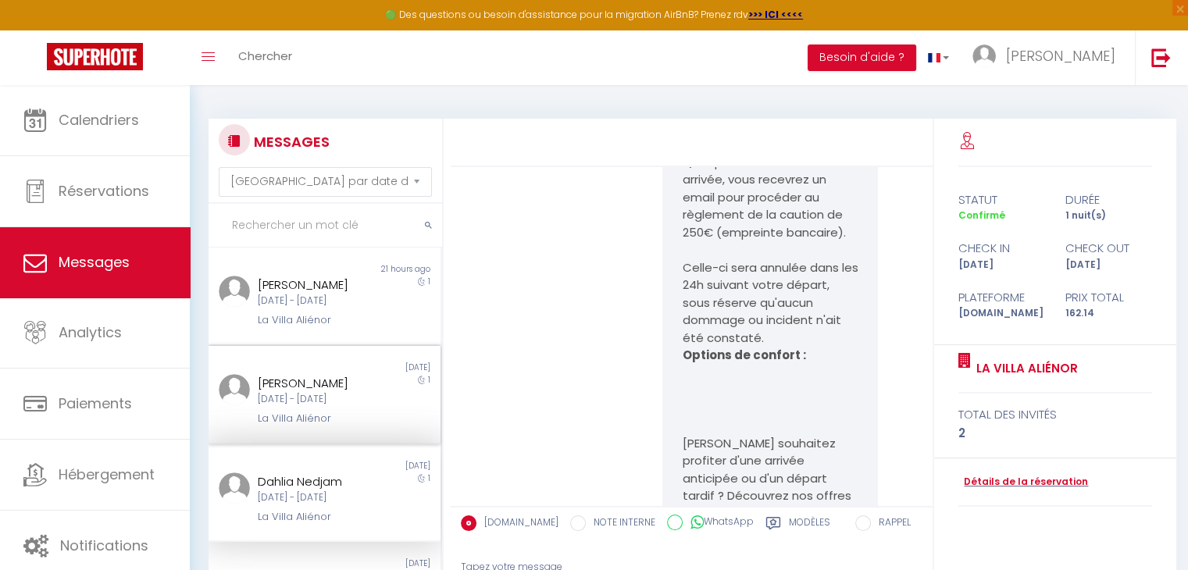
click at [267, 407] on div "[DATE] - [DATE]" at bounding box center [315, 399] width 115 height 15
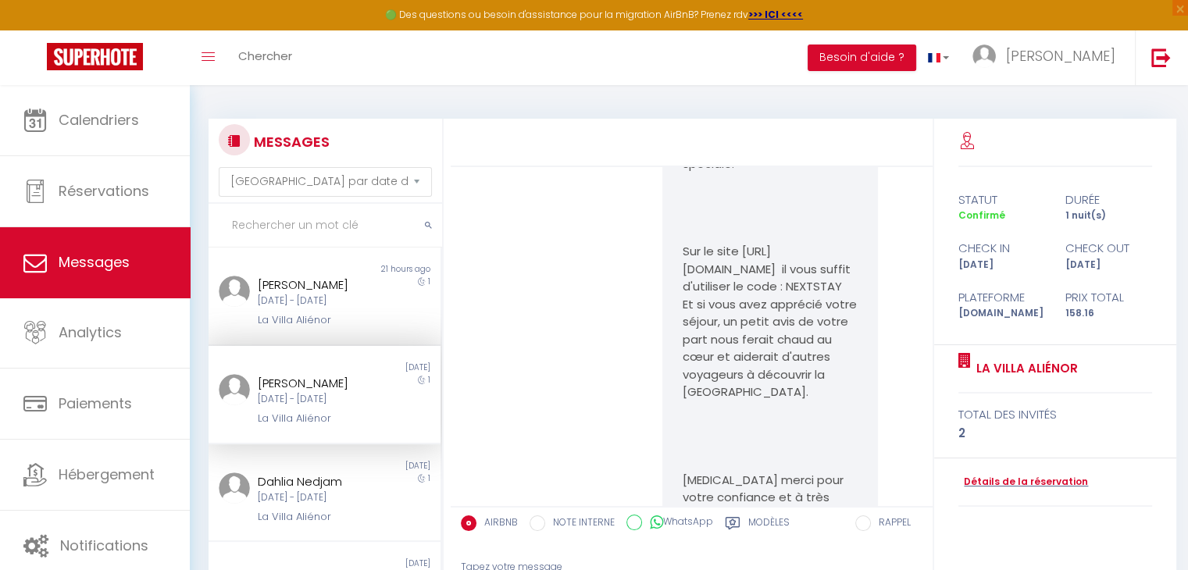
scroll to position [4010, 0]
click at [296, 309] on div "[DATE] - [DATE]" at bounding box center [315, 301] width 115 height 15
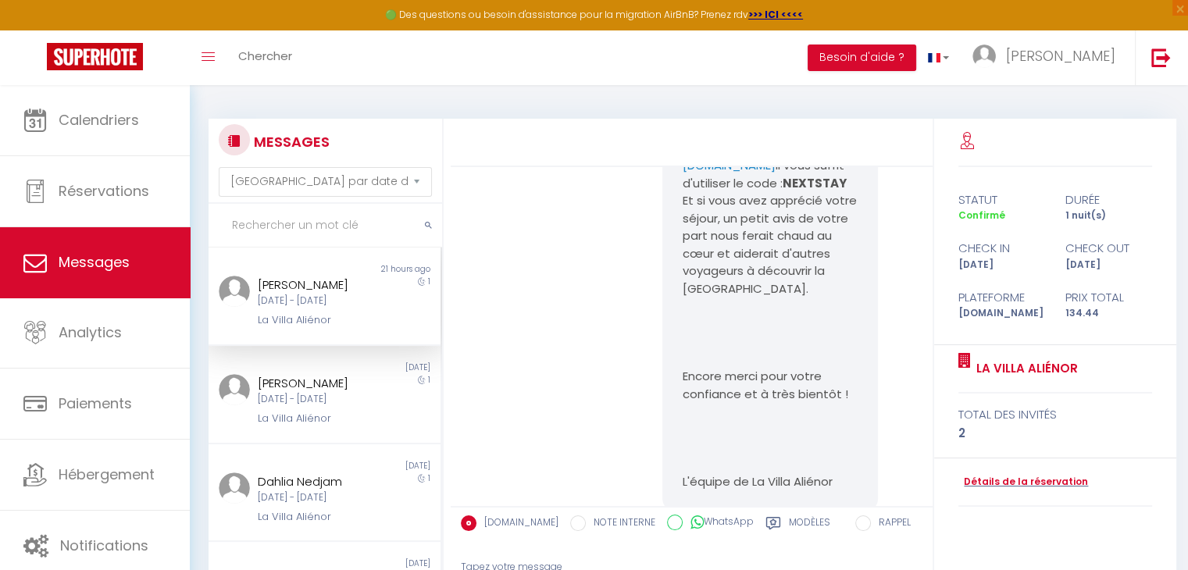
scroll to position [8050, 0]
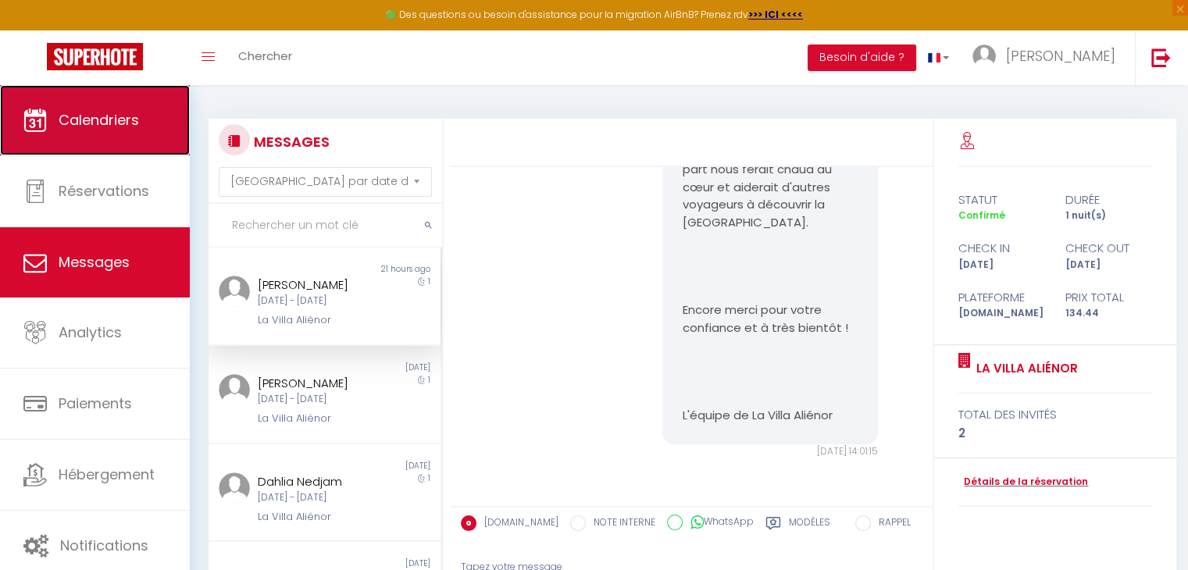
click at [134, 109] on link "Calendriers" at bounding box center [95, 120] width 190 height 70
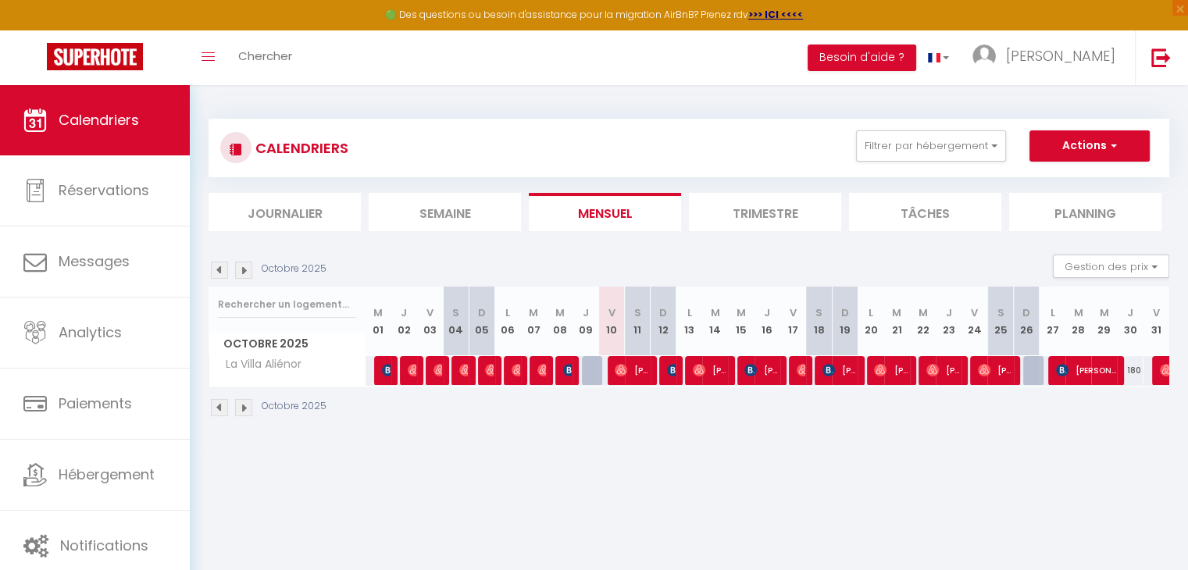
drag, startPoint x: 1125, startPoint y: 330, endPoint x: 1138, endPoint y: 348, distance: 22.3
click at [1138, 348] on th "J 30" at bounding box center [1130, 322] width 26 height 70
click at [1160, 373] on img at bounding box center [1166, 370] width 12 height 12
select select "OK"
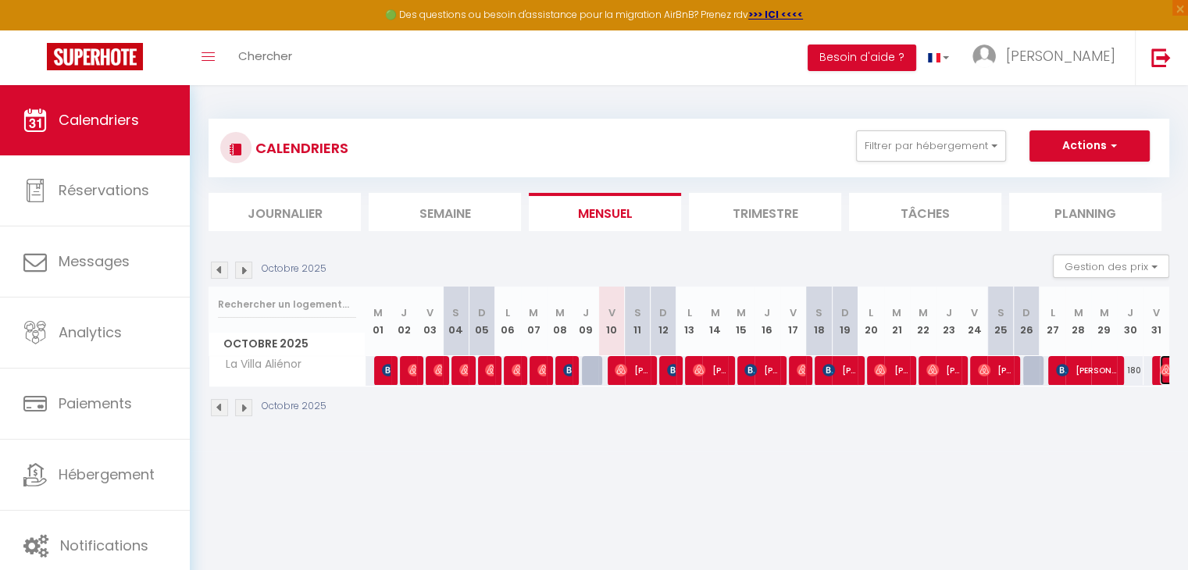
select select "OK"
select select "0"
select select "1"
select select
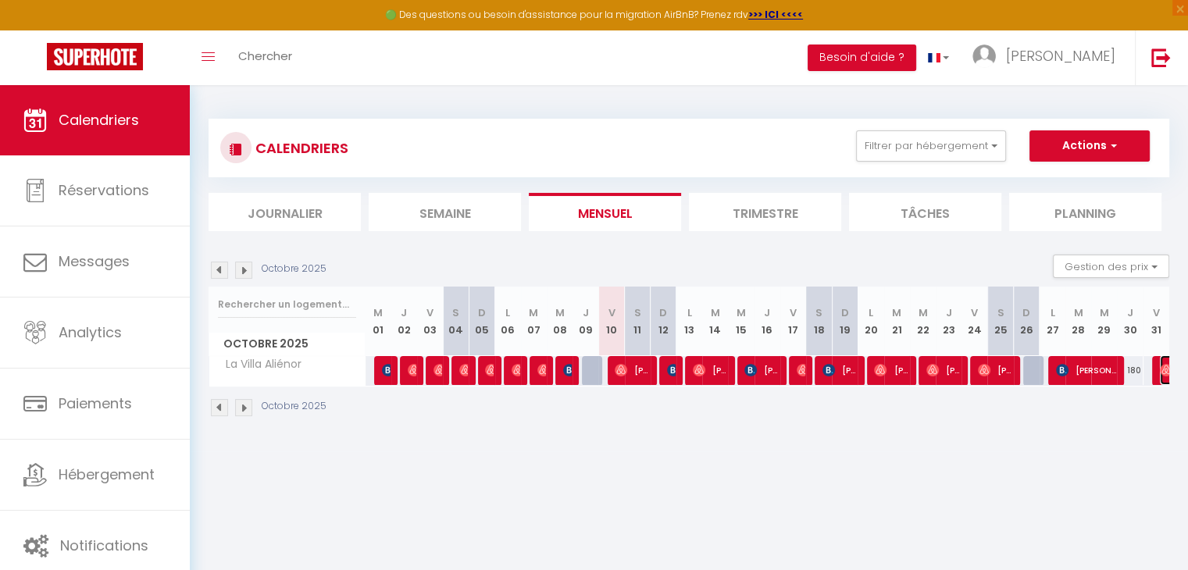
select select
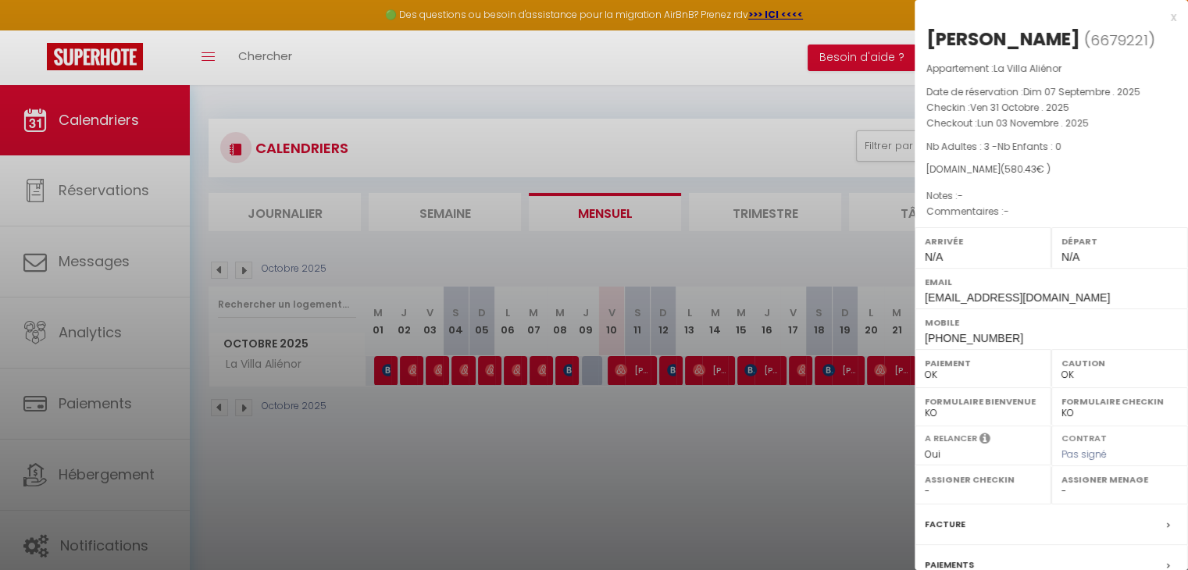
click at [986, 145] on span "Nb Adultes : 3 - Nb Enfants : 0" at bounding box center [993, 146] width 135 height 13
click at [767, 462] on div at bounding box center [594, 285] width 1188 height 570
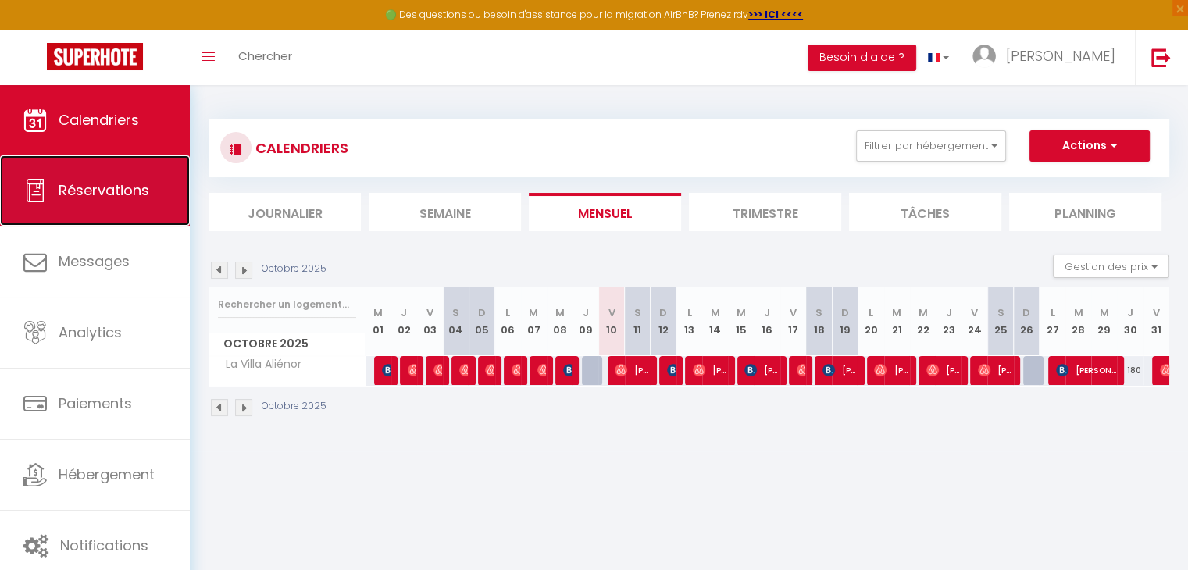
click at [133, 180] on span "Réservations" at bounding box center [104, 190] width 91 height 20
select select "not_cancelled"
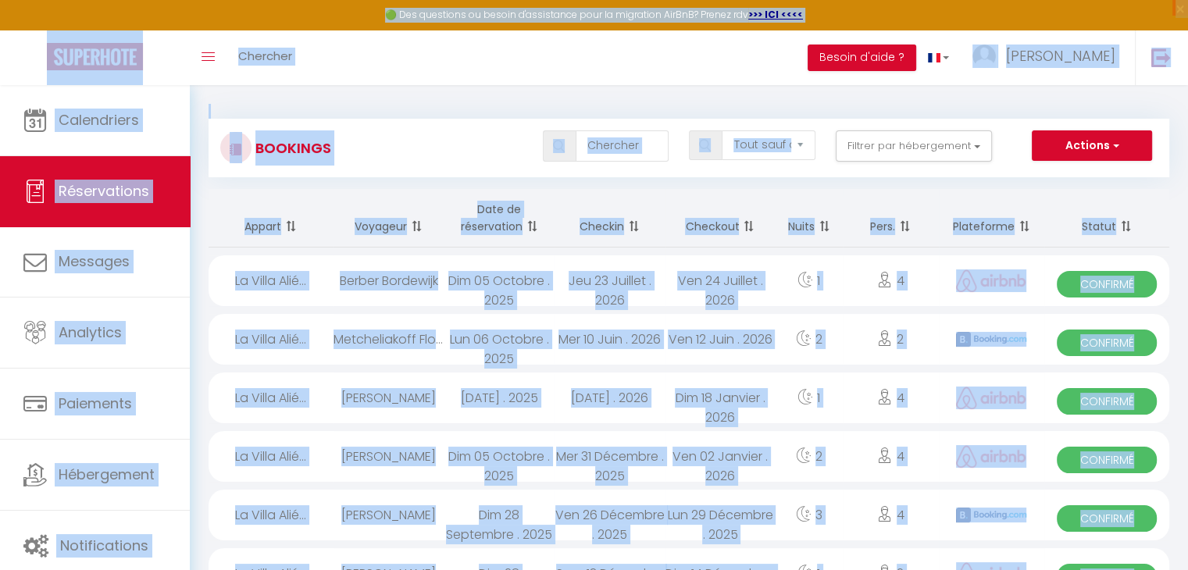
click at [325, 195] on th "Appart" at bounding box center [271, 218] width 125 height 59
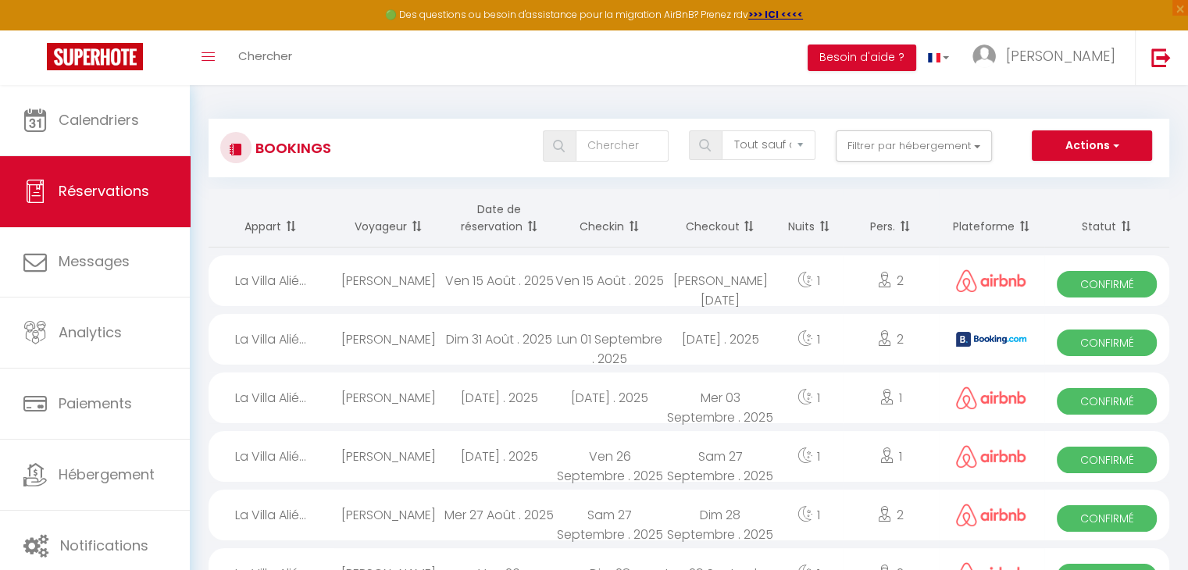
click at [500, 224] on th "Date de réservation" at bounding box center [499, 218] width 110 height 59
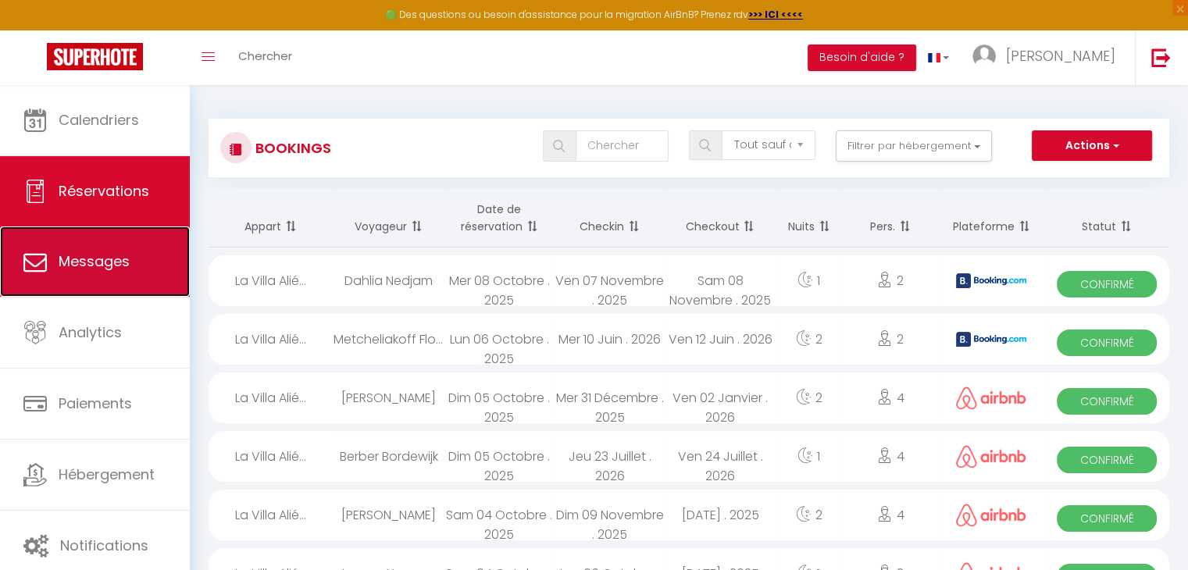
click at [110, 262] on span "Messages" at bounding box center [94, 262] width 71 height 20
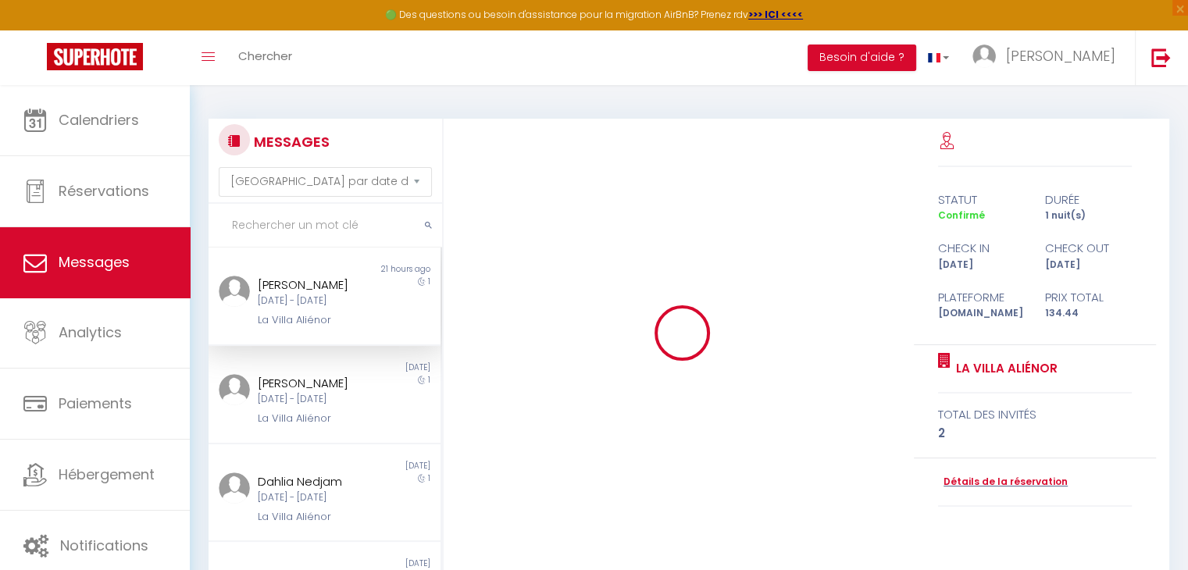
scroll to position [8050, 0]
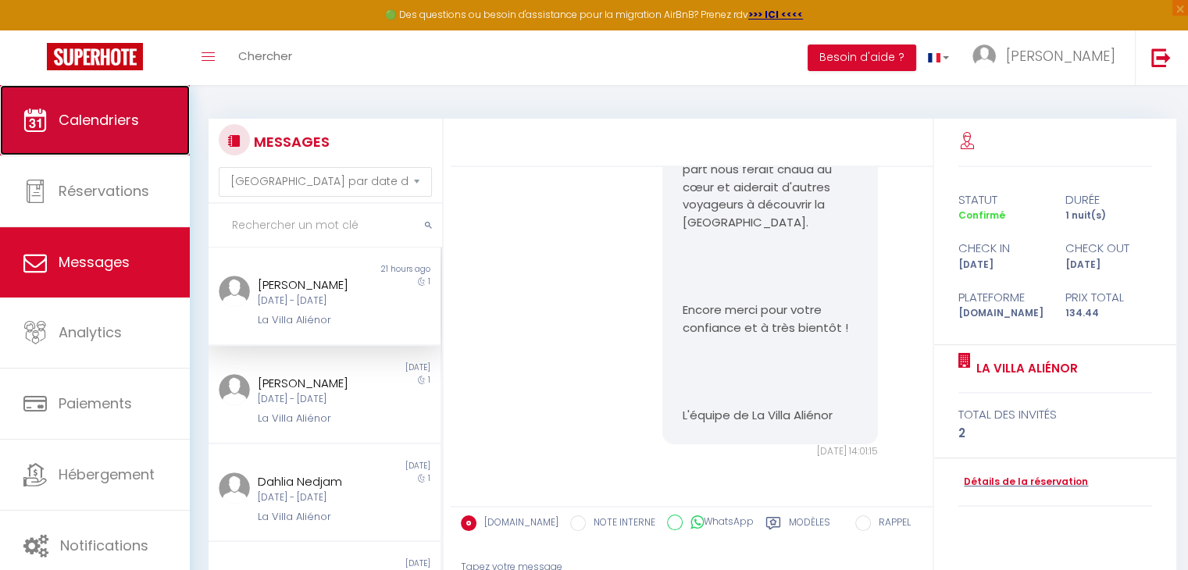
click at [119, 102] on link "Calendriers" at bounding box center [95, 120] width 190 height 70
